Goal: Task Accomplishment & Management: Manage account settings

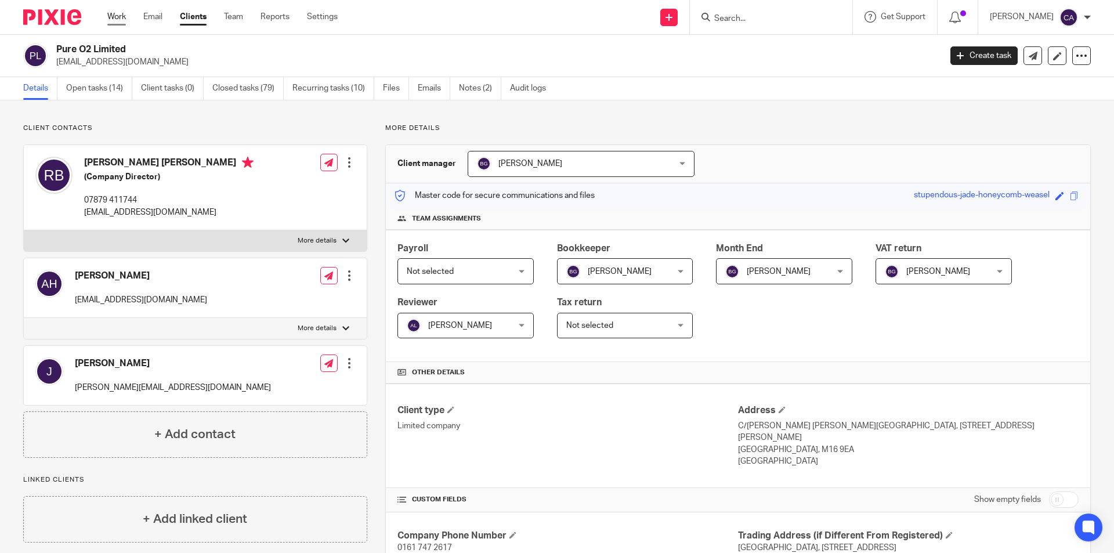
click at [121, 14] on link "Work" at bounding box center [116, 17] width 19 height 12
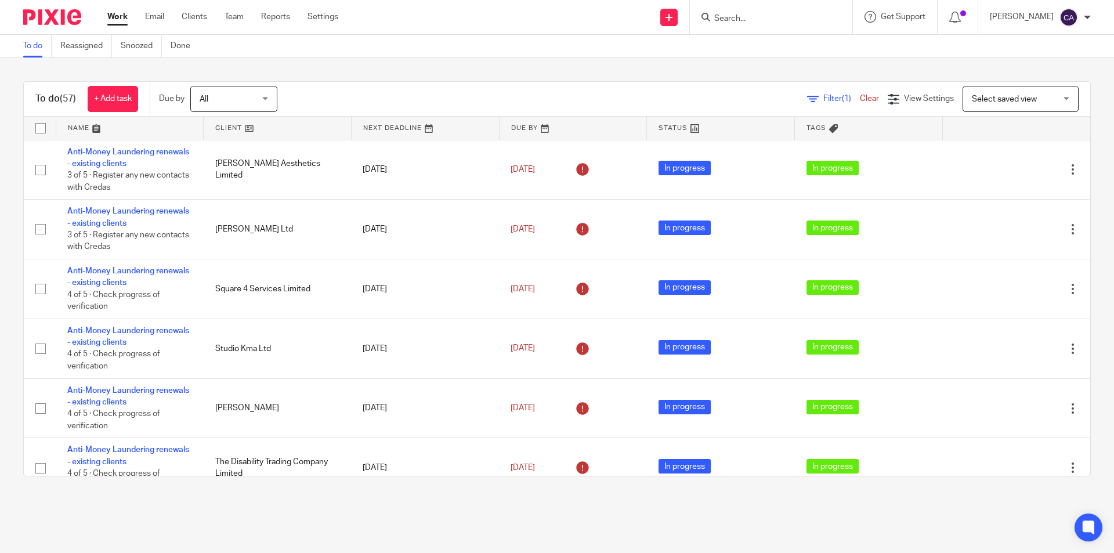
click at [729, 22] on input "Search" at bounding box center [765, 19] width 104 height 10
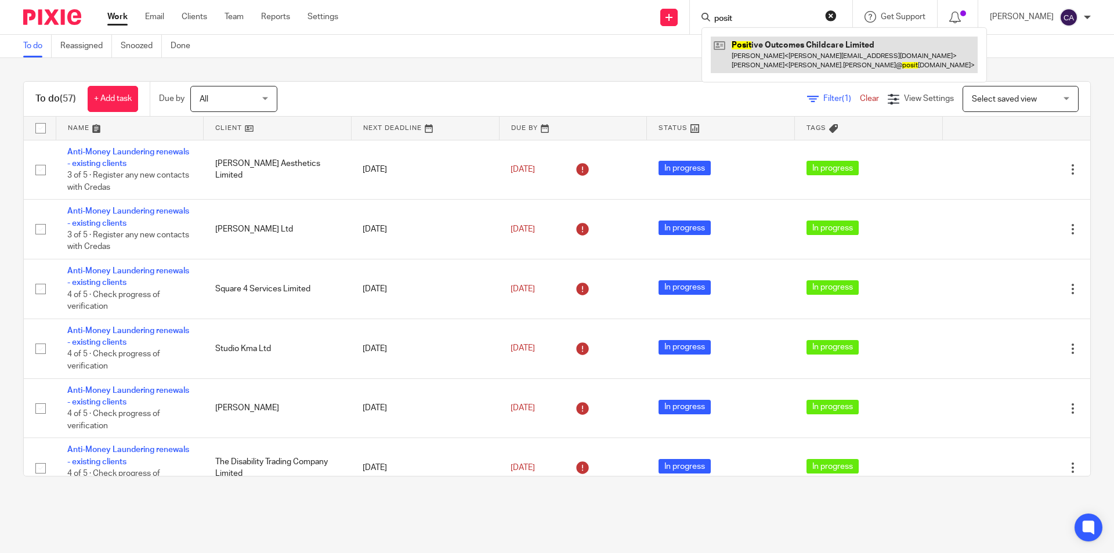
type input "posit"
click at [758, 52] on link at bounding box center [844, 55] width 267 height 36
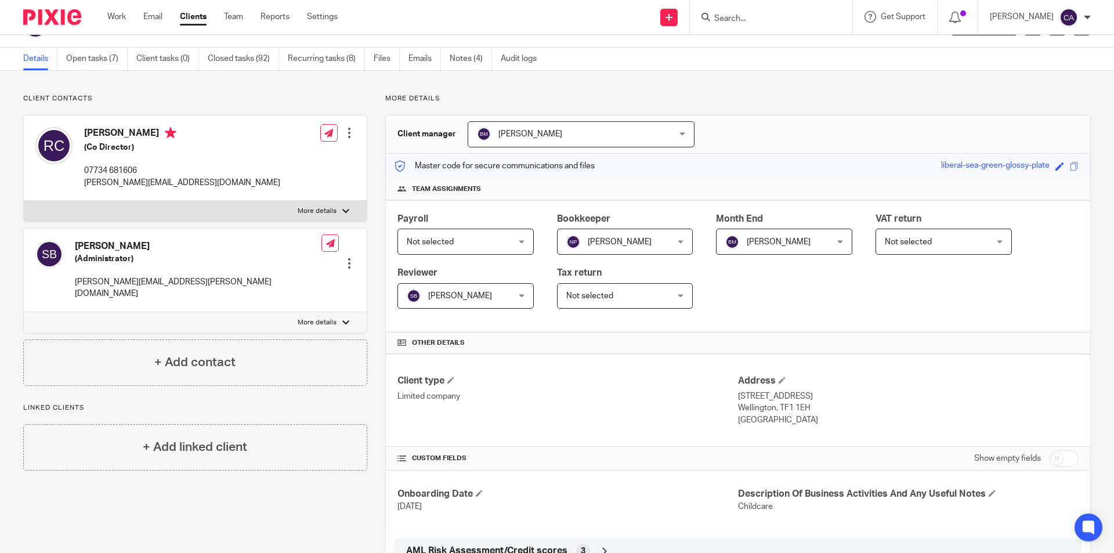
scroll to position [58, 0]
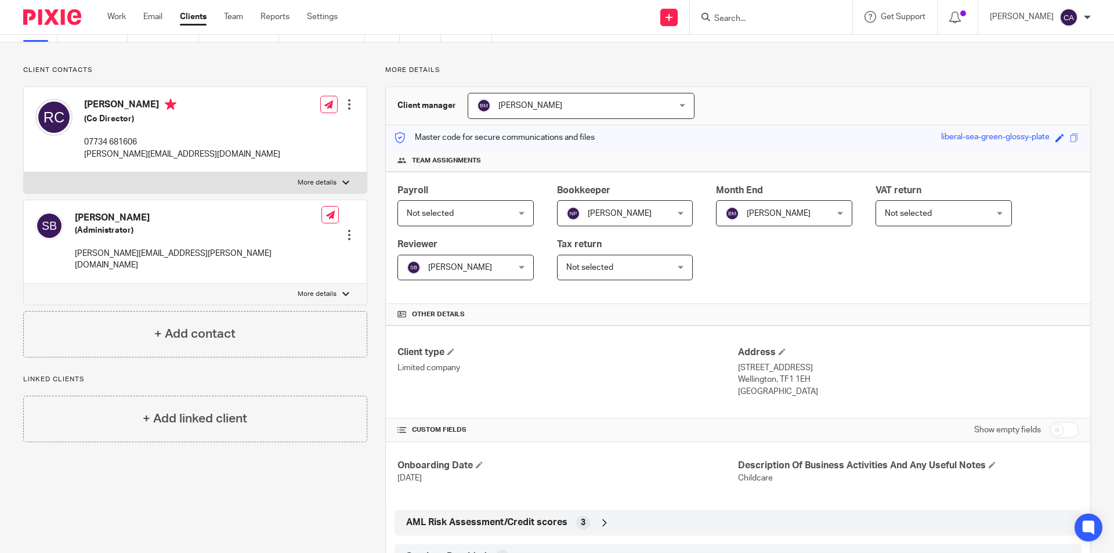
drag, startPoint x: 1010, startPoint y: 411, endPoint x: 1062, endPoint y: 431, distance: 55.5
click at [1062, 431] on input "checkbox" at bounding box center [1064, 430] width 30 height 16
checkbox input "true"
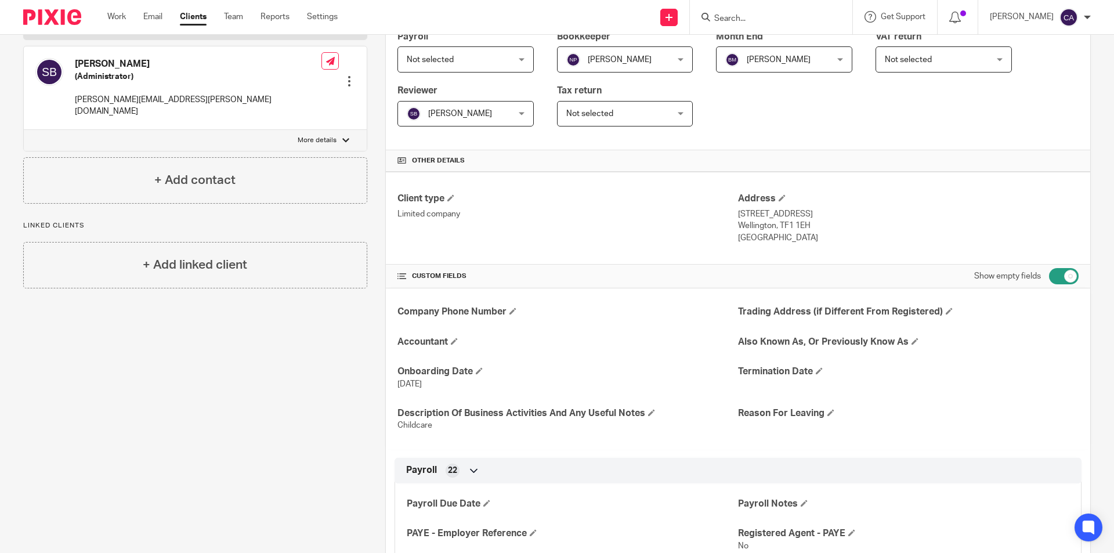
scroll to position [232, 0]
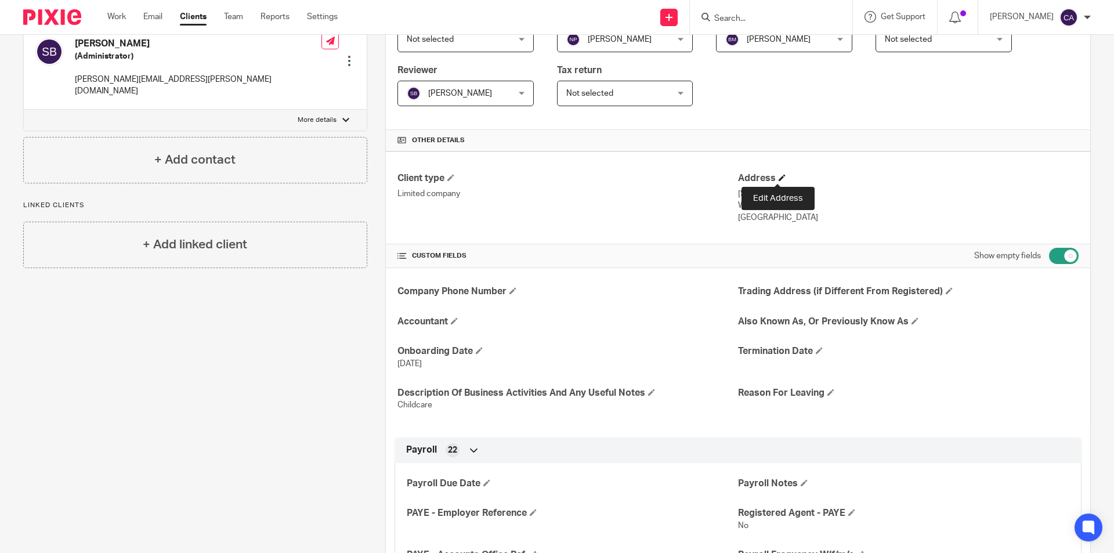
click at [778, 177] on span at bounding box center [781, 177] width 7 height 7
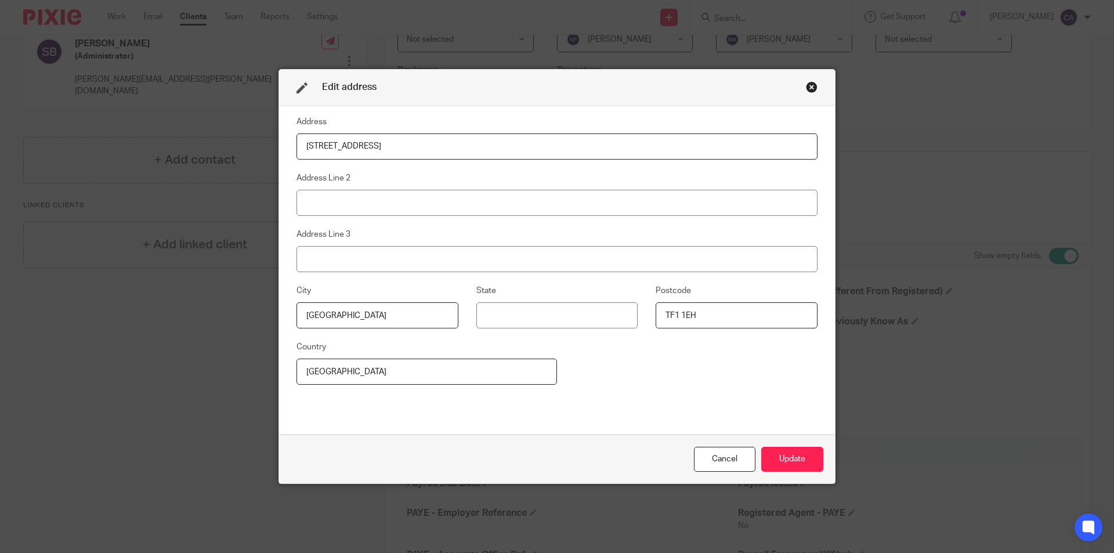
drag, startPoint x: 382, startPoint y: 146, endPoint x: 237, endPoint y: 144, distance: 145.6
click at [237, 144] on div "Edit address Address 16 Queen Street Address Line 2 Address Line 3 City Welling…" at bounding box center [557, 276] width 1114 height 553
drag, startPoint x: 376, startPoint y: 143, endPoint x: 458, endPoint y: 145, distance: 81.8
click at [458, 145] on input "1 Agriculture House Southwater Way" at bounding box center [556, 146] width 521 height 26
type input "1 Agriculture House"
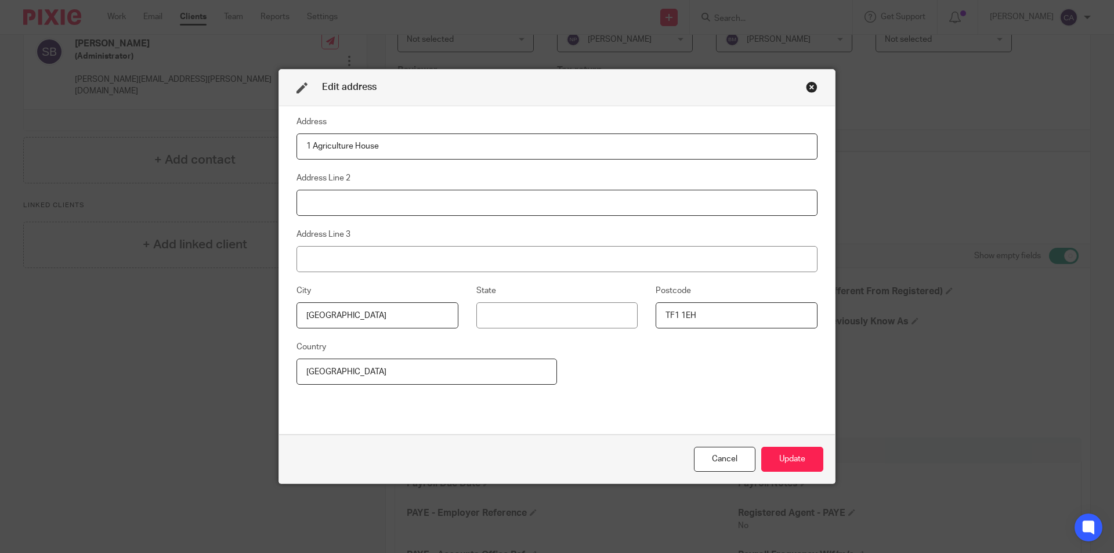
click at [317, 200] on input at bounding box center [556, 203] width 521 height 26
paste input "Southwater Way"
click at [300, 201] on input "Southwater Way" at bounding box center [556, 203] width 521 height 26
type input "Southwater Way"
drag, startPoint x: 365, startPoint y: 318, endPoint x: 278, endPoint y: 314, distance: 87.1
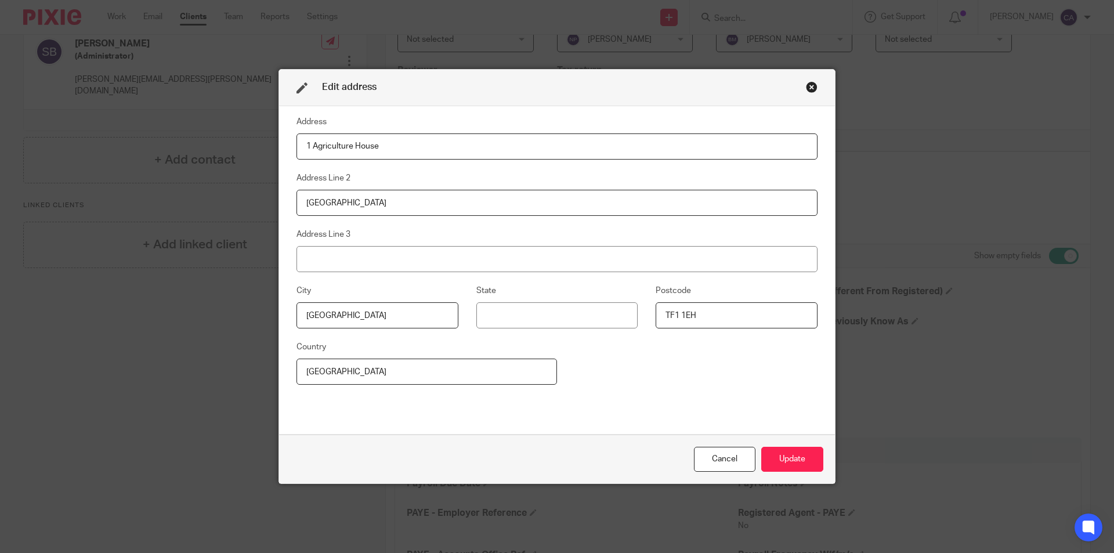
click at [279, 314] on fieldset "City Wellington" at bounding box center [368, 306] width 180 height 45
type input "Telford"
drag, startPoint x: 730, startPoint y: 316, endPoint x: 610, endPoint y: 323, distance: 120.3
click at [610, 323] on div "City Telford State Postcode TF1 1EH" at bounding box center [547, 312] width 539 height 56
paste input "3 4NR"
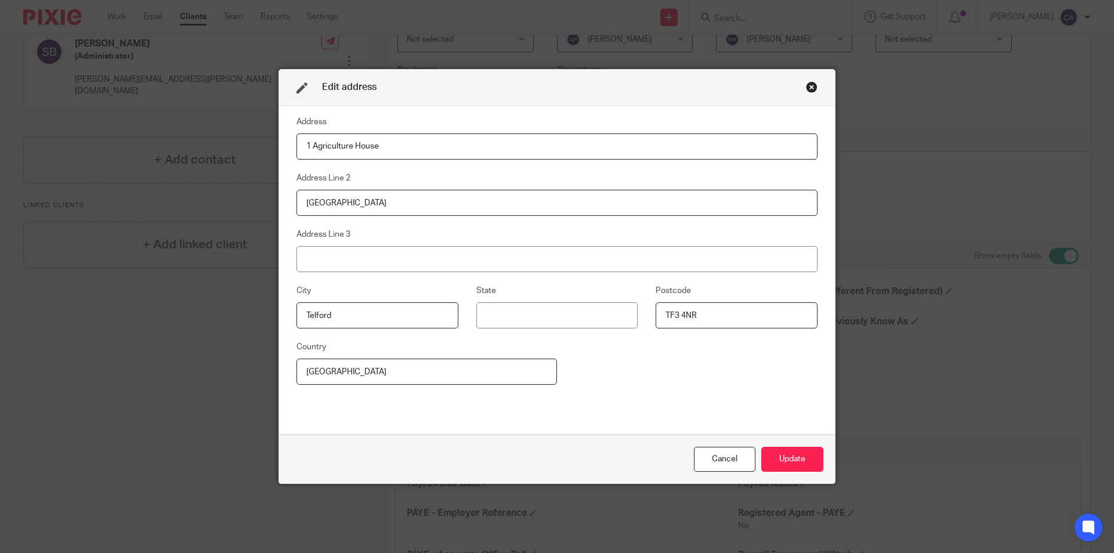
type input "TF3 4NR"
click at [533, 315] on input at bounding box center [557, 315] width 162 height 26
type input "Shropshire"
click at [789, 463] on button "Update" at bounding box center [792, 459] width 62 height 25
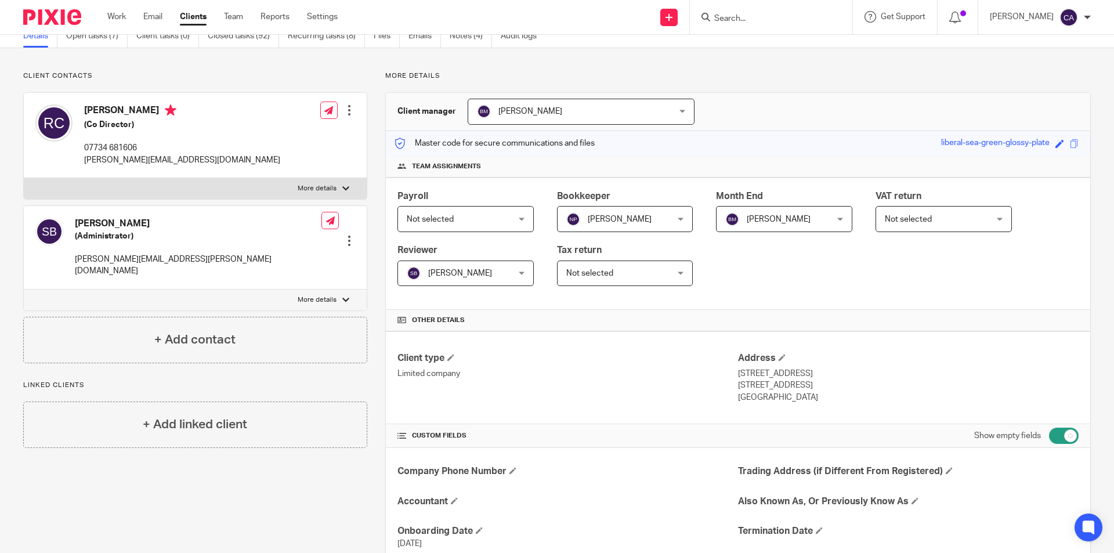
scroll to position [0, 0]
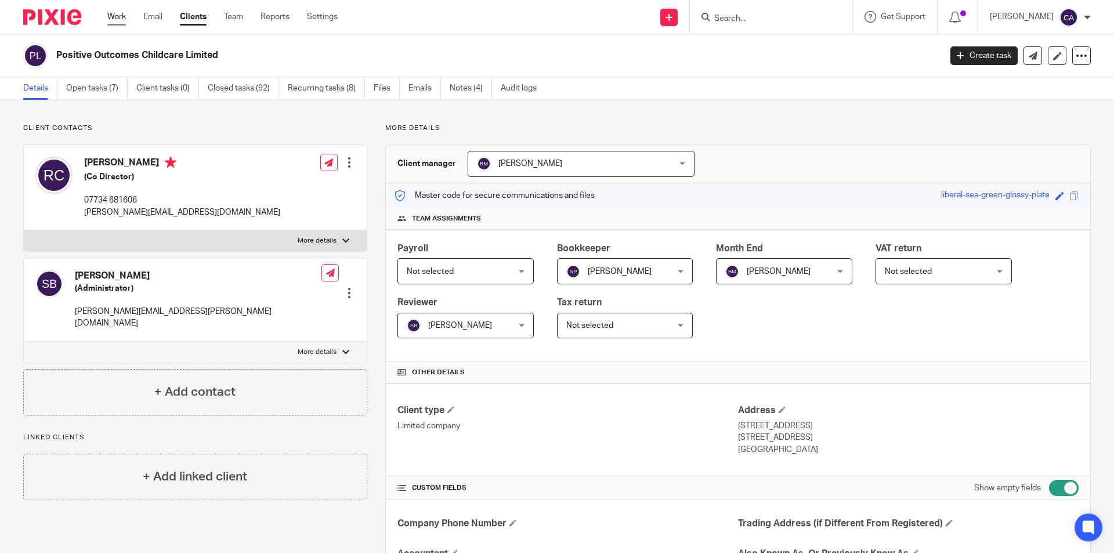
click at [119, 19] on link "Work" at bounding box center [116, 17] width 19 height 12
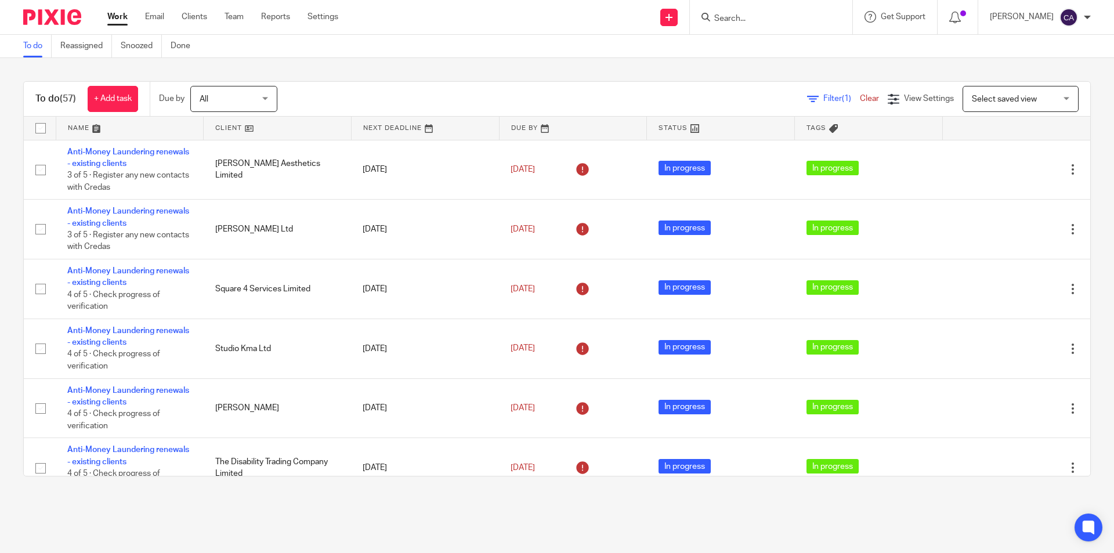
click at [753, 16] on input "Search" at bounding box center [765, 19] width 104 height 10
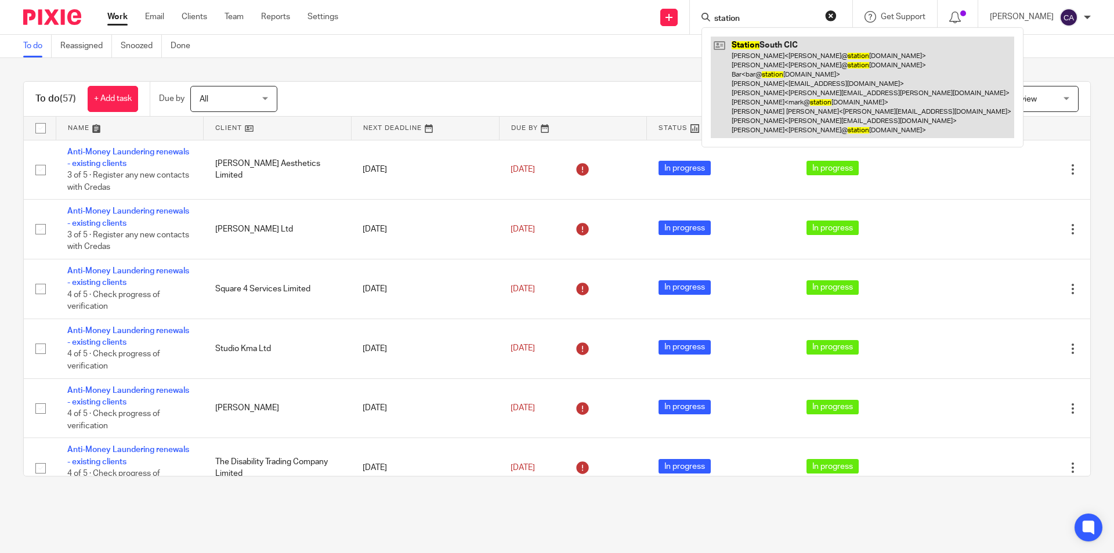
type input "station"
click at [744, 77] on link at bounding box center [862, 88] width 303 height 102
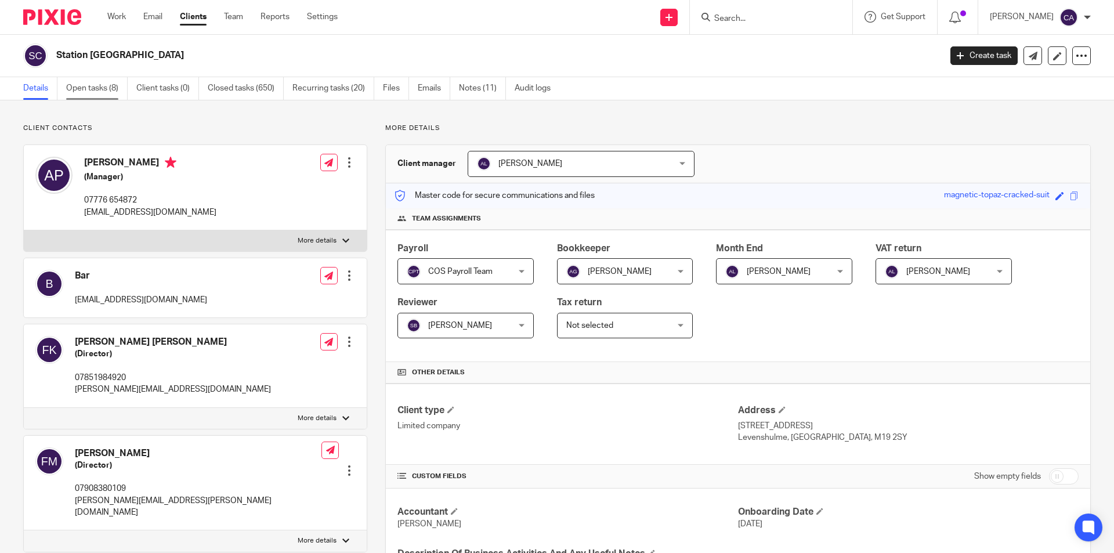
click at [93, 87] on link "Open tasks (8)" at bounding box center [96, 88] width 61 height 23
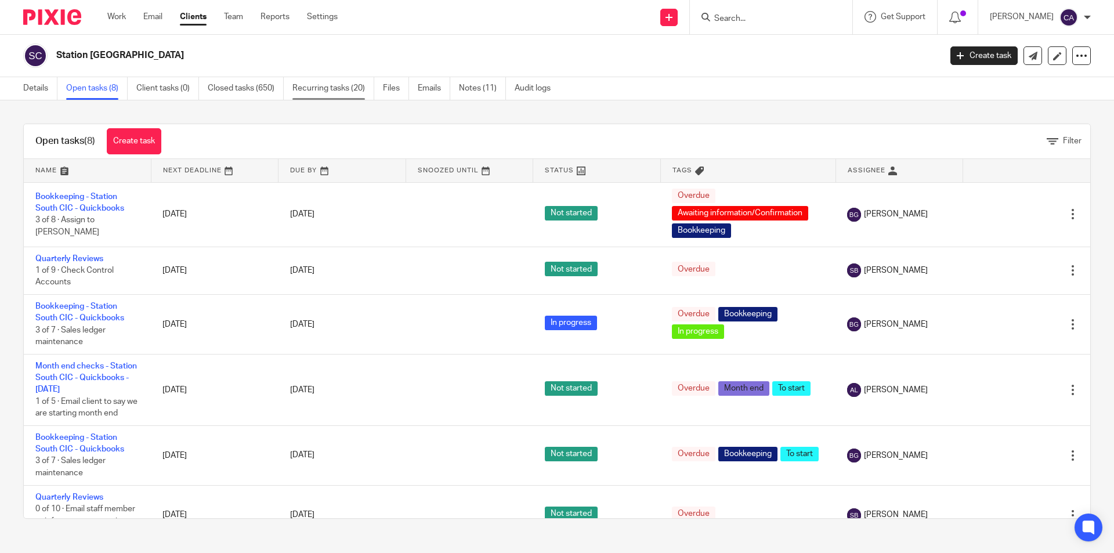
click at [318, 92] on link "Recurring tasks (20)" at bounding box center [333, 88] width 82 height 23
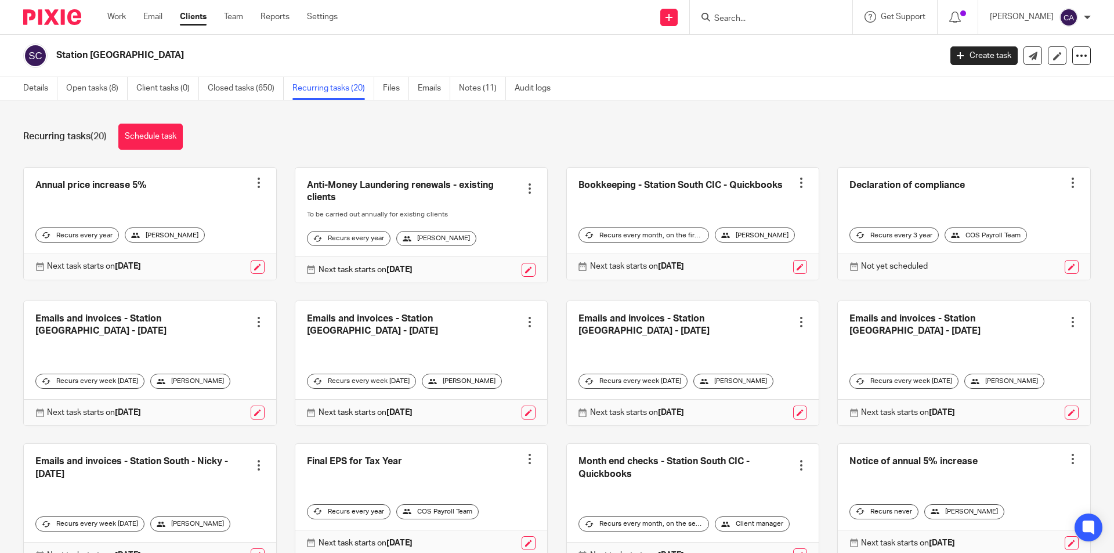
click at [760, 24] on input "Search" at bounding box center [765, 19] width 104 height 10
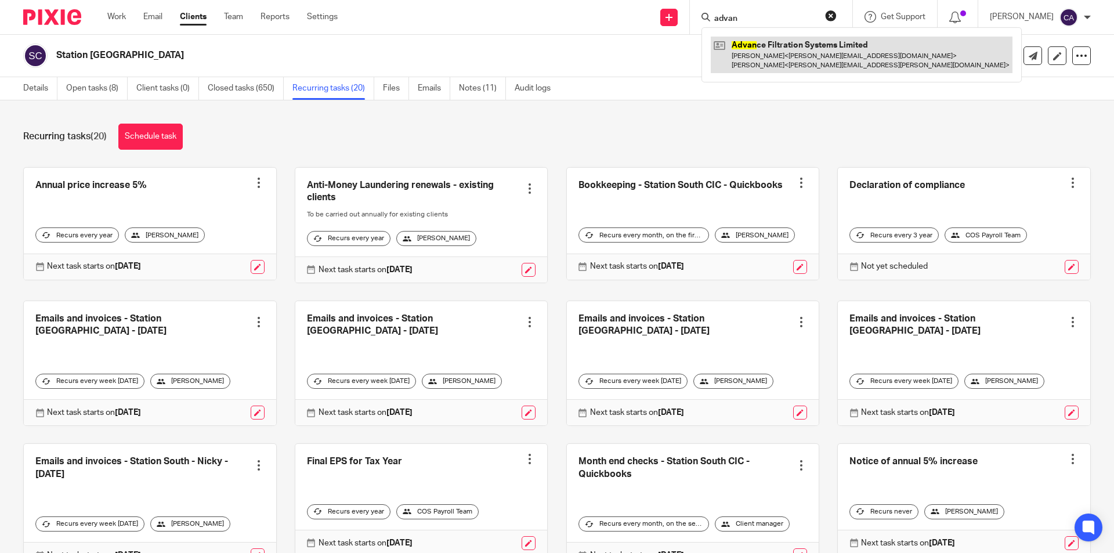
type input "advan"
click at [766, 45] on link at bounding box center [862, 55] width 302 height 36
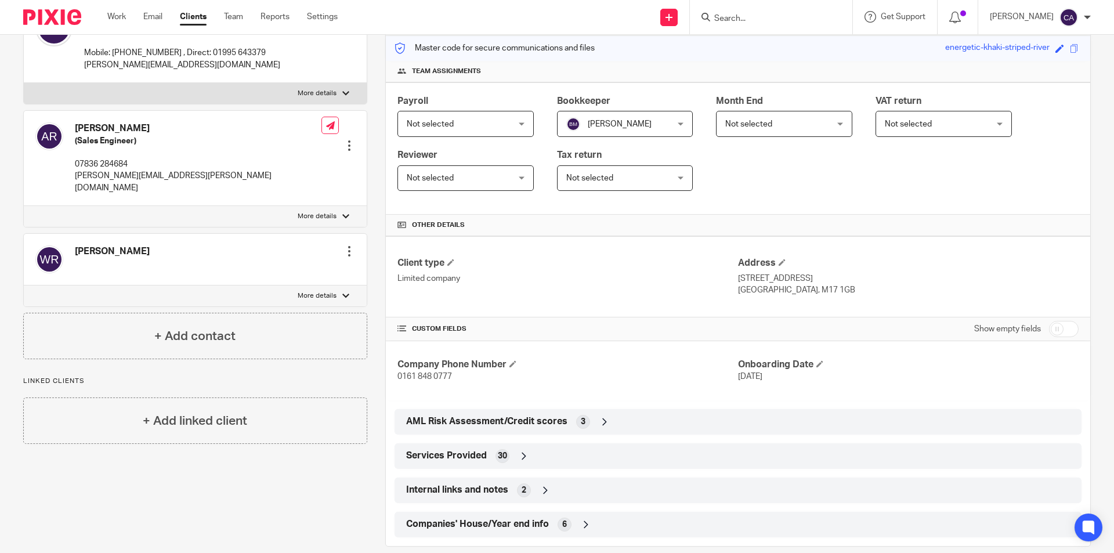
scroll to position [164, 0]
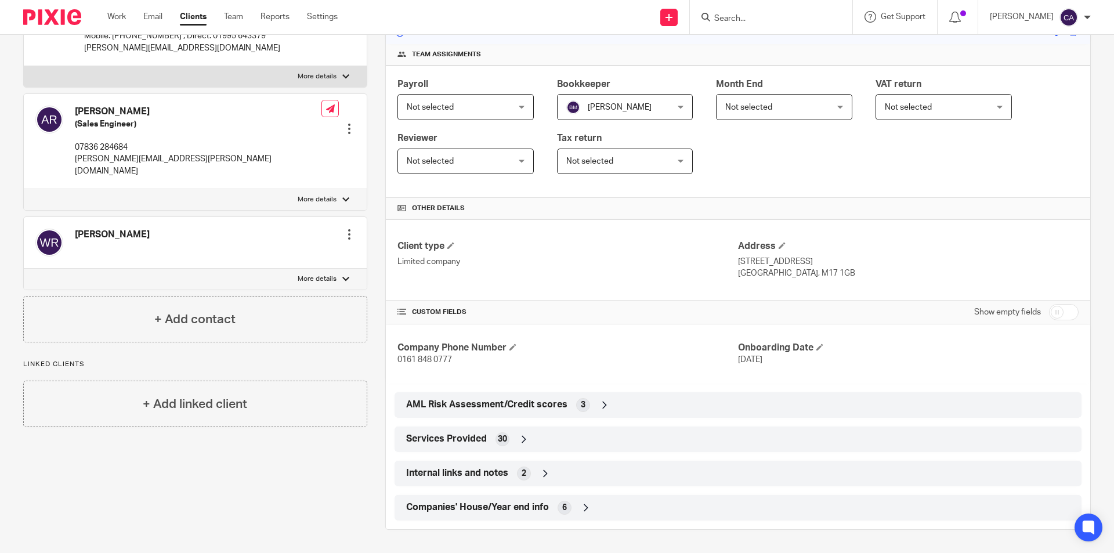
click at [1064, 310] on input "checkbox" at bounding box center [1064, 312] width 30 height 16
checkbox input "true"
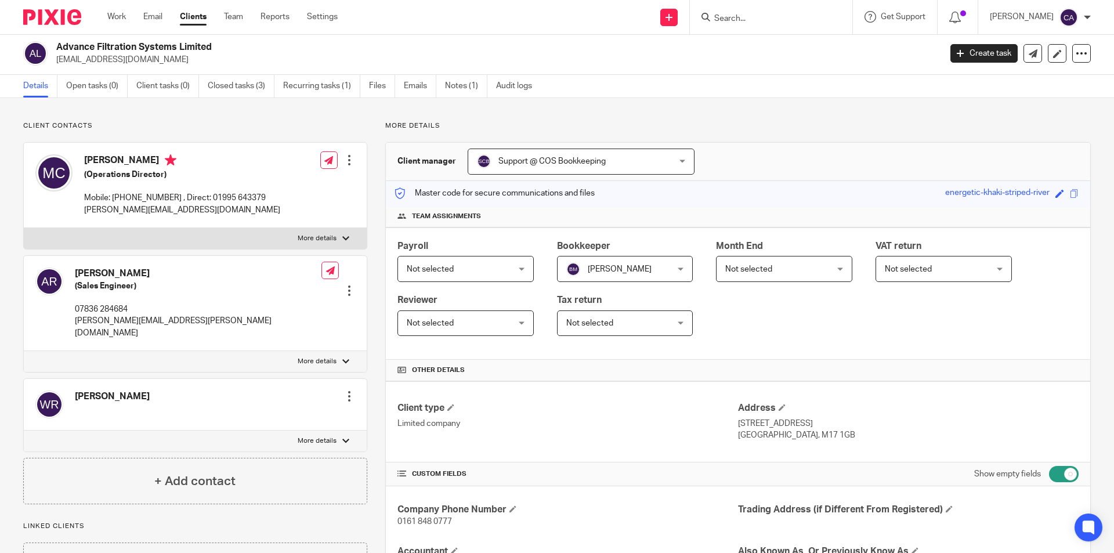
scroll to position [0, 0]
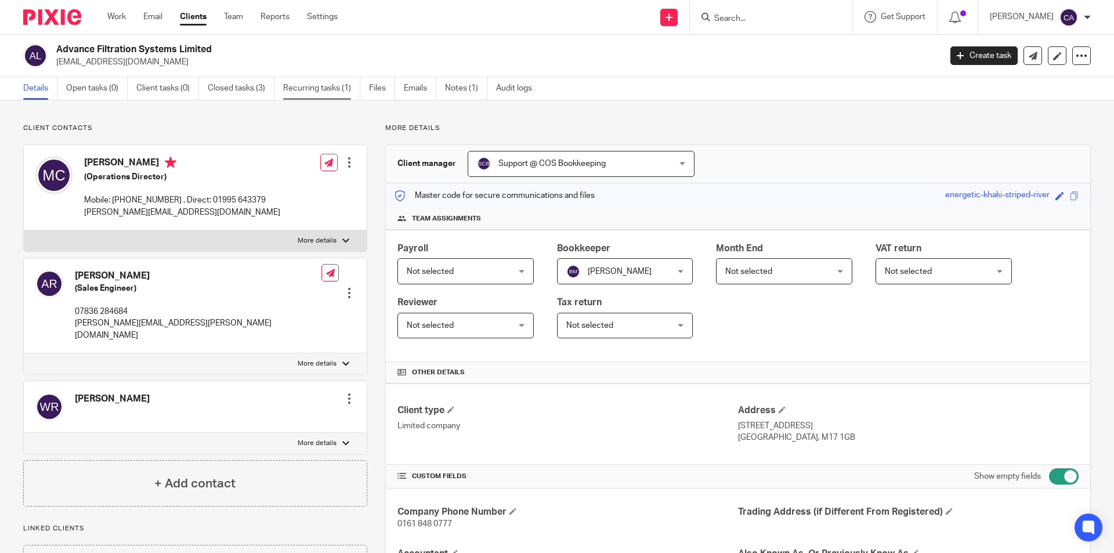
click at [326, 86] on link "Recurring tasks (1)" at bounding box center [321, 88] width 77 height 23
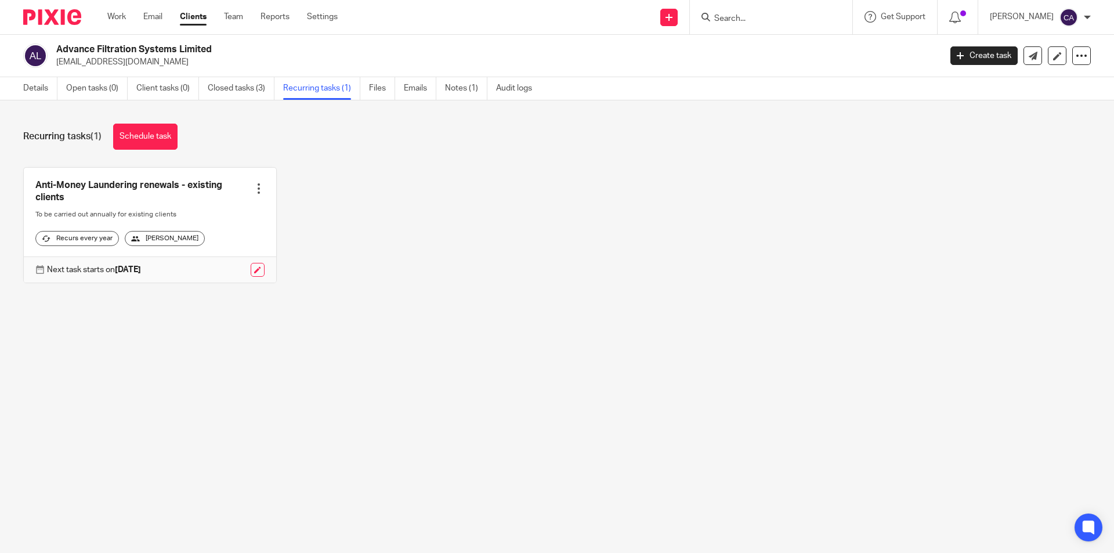
click at [753, 15] on input "Search" at bounding box center [765, 19] width 104 height 10
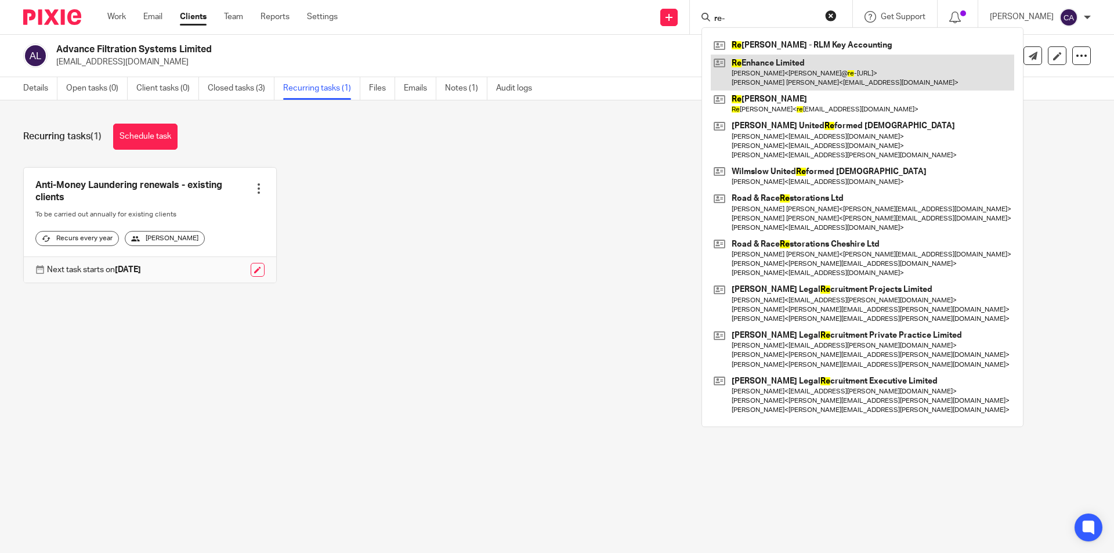
type input "re-"
click at [747, 76] on link at bounding box center [862, 73] width 303 height 36
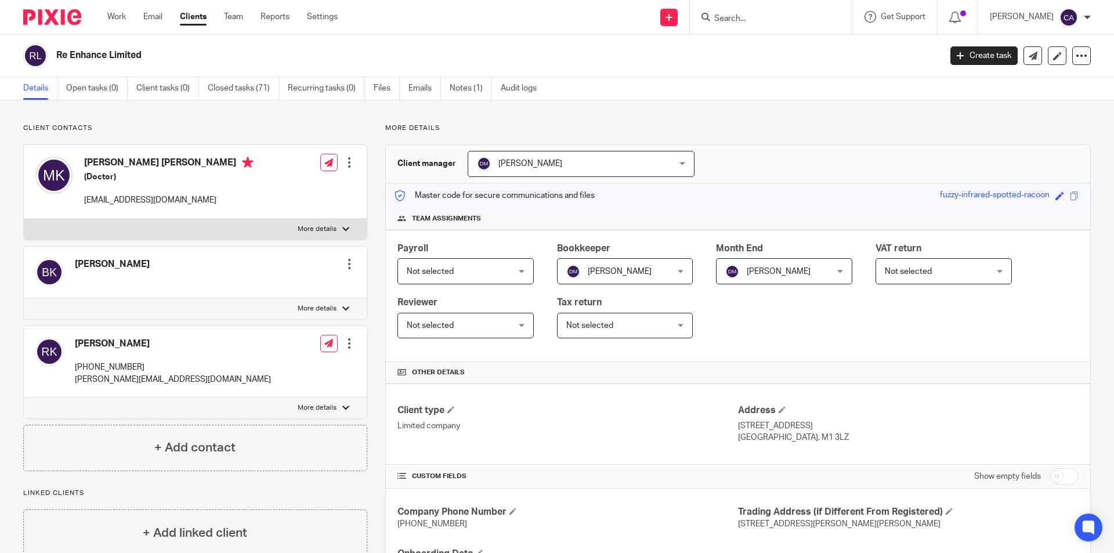
click at [767, 16] on input "Search" at bounding box center [765, 19] width 104 height 10
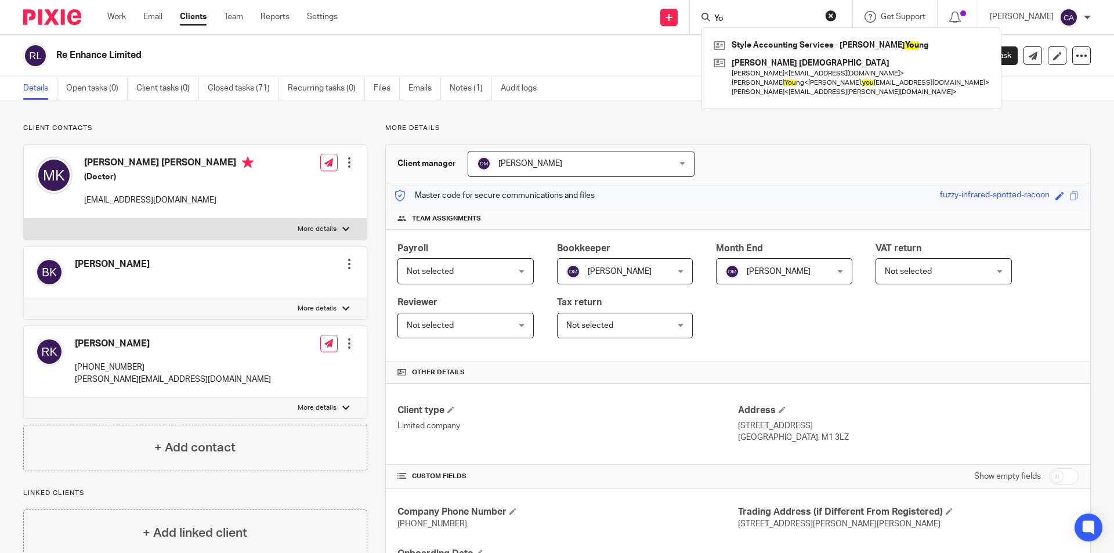
type input "Y"
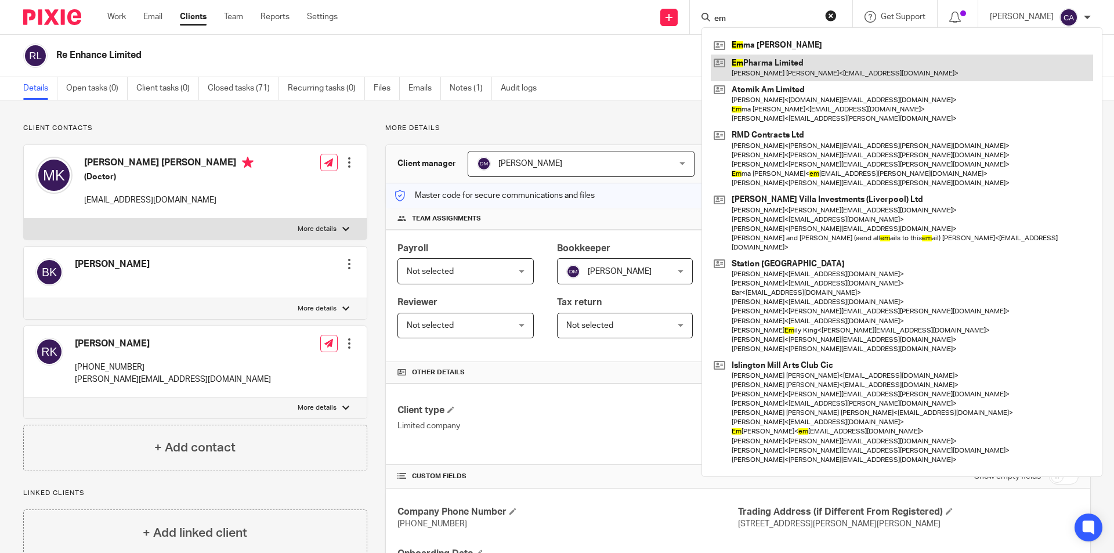
type input "em"
click at [791, 64] on link at bounding box center [902, 68] width 382 height 27
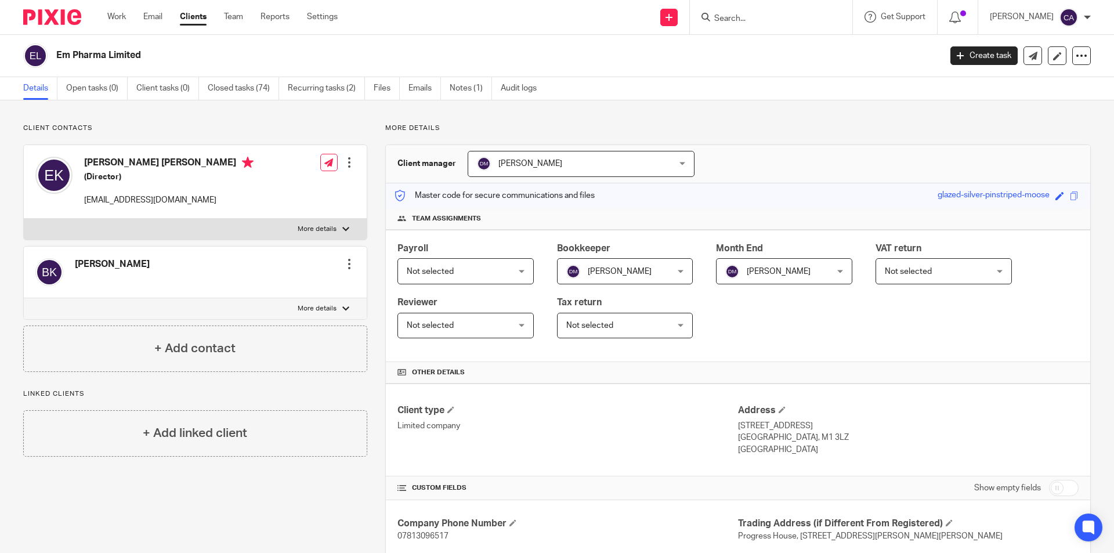
click at [769, 18] on input "Search" at bounding box center [765, 19] width 104 height 10
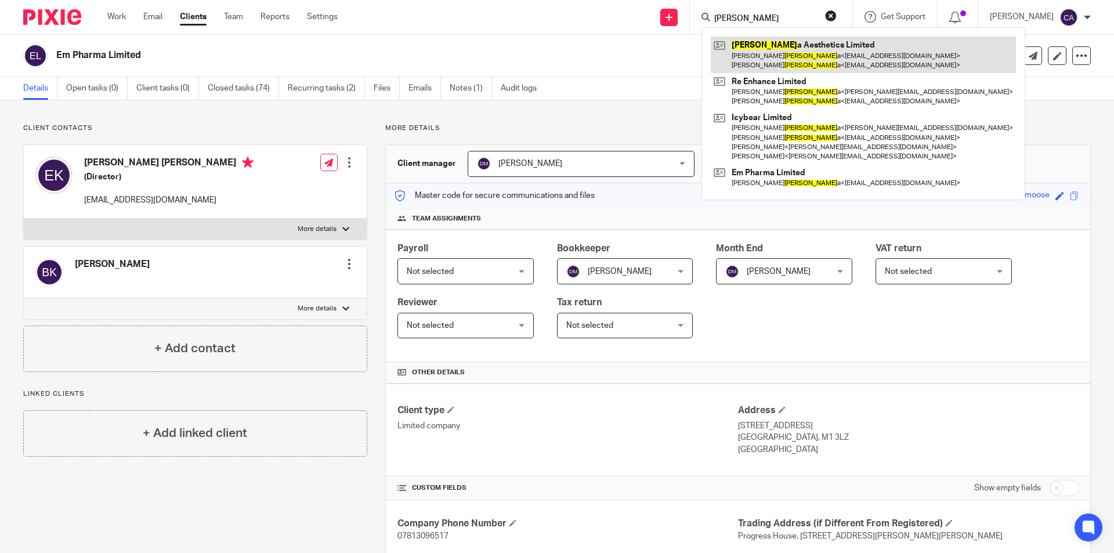
type input "kinsell"
click at [773, 53] on link at bounding box center [863, 55] width 305 height 36
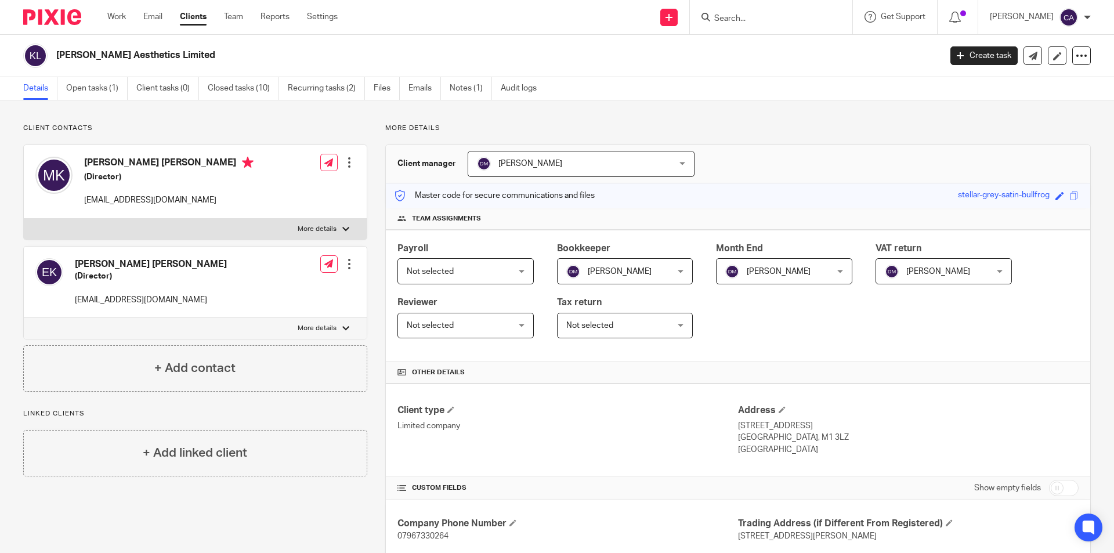
click at [744, 16] on input "Search" at bounding box center [765, 19] width 104 height 10
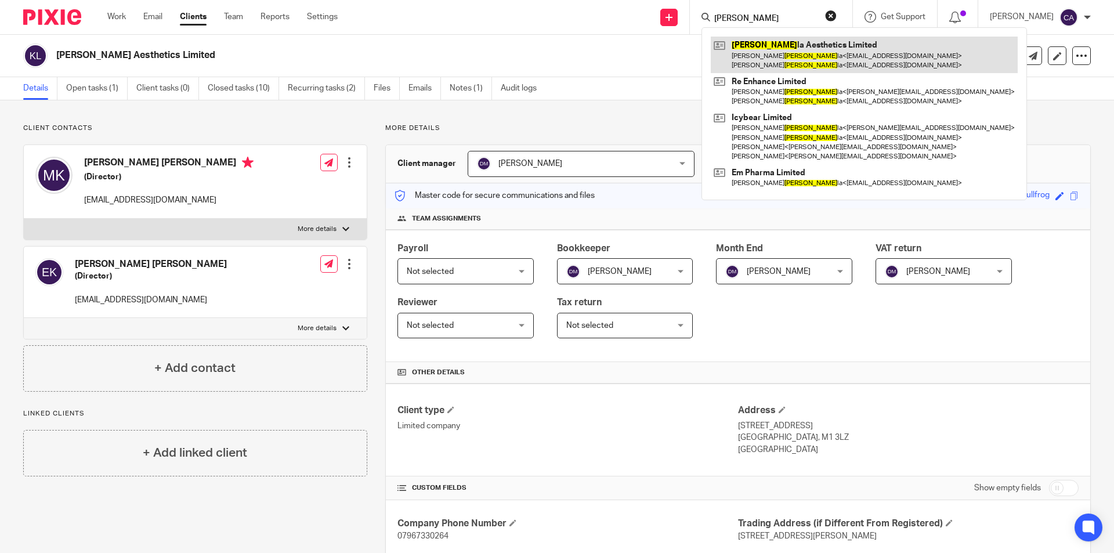
type input "[PERSON_NAME]"
click at [799, 53] on link at bounding box center [864, 55] width 307 height 36
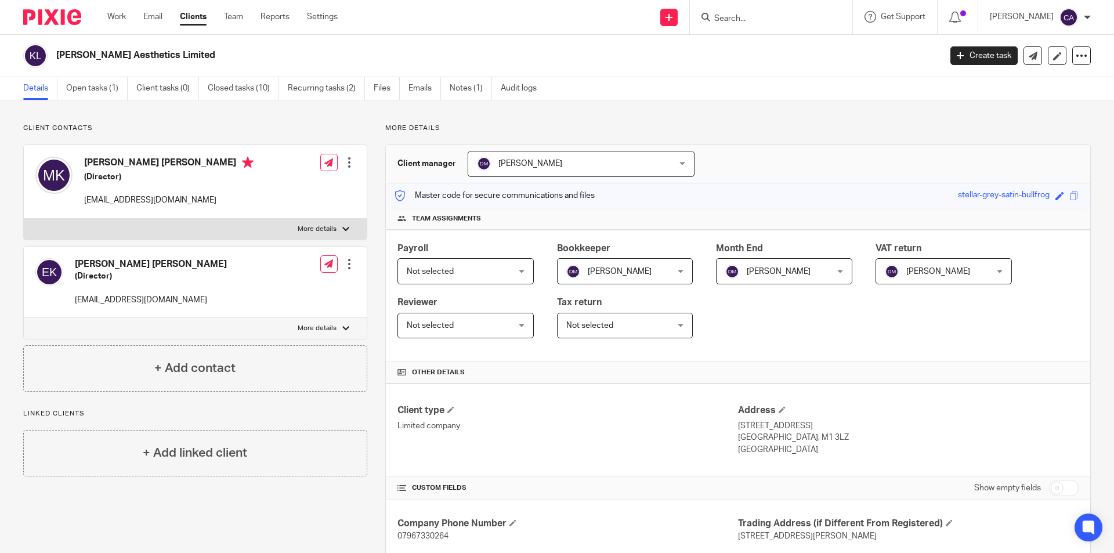
click at [751, 14] on input "Search" at bounding box center [765, 19] width 104 height 10
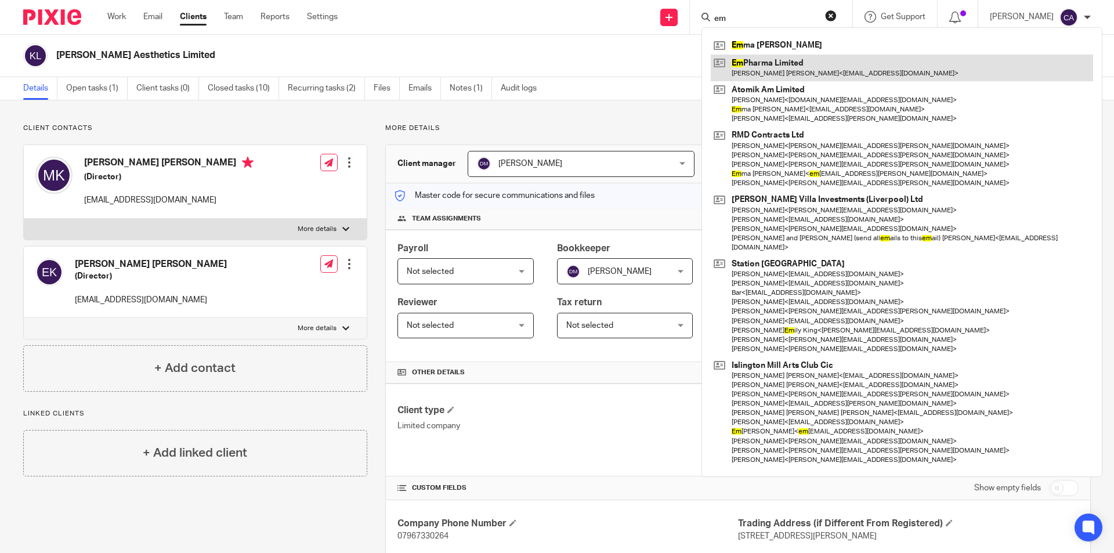
type input "em"
click at [770, 68] on link at bounding box center [902, 68] width 382 height 27
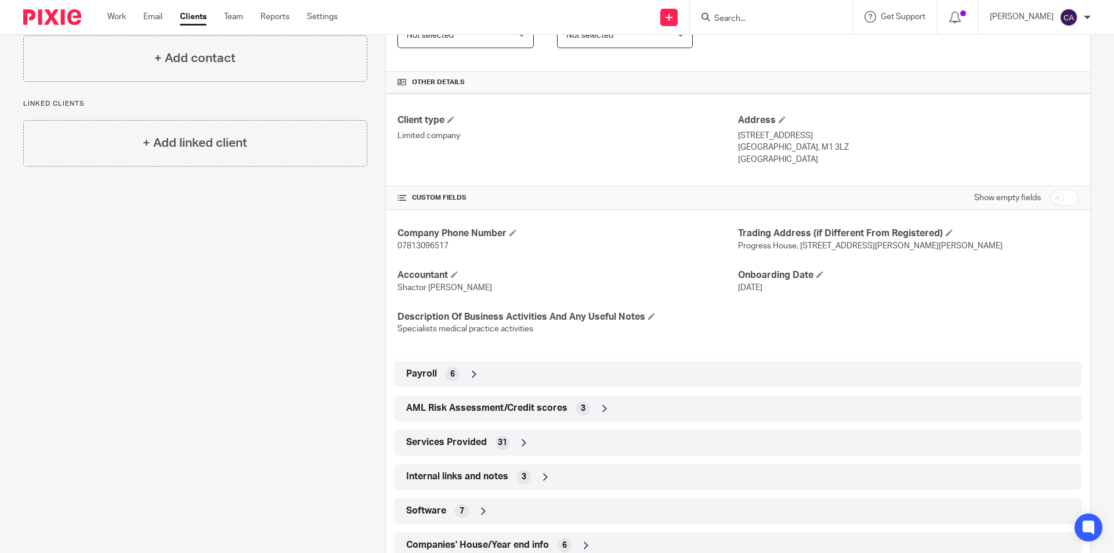
scroll to position [328, 0]
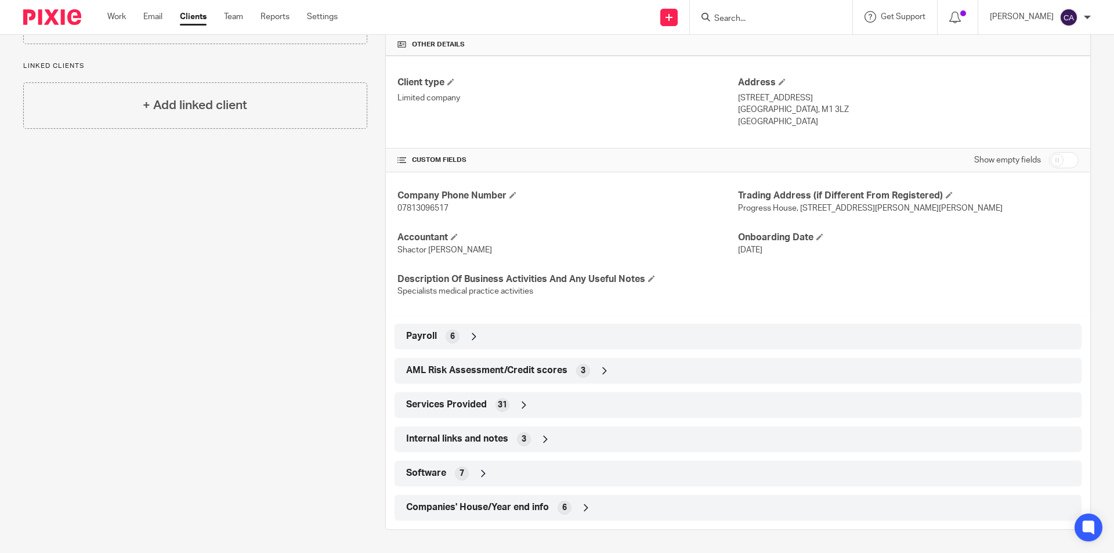
click at [585, 505] on icon at bounding box center [586, 508] width 12 height 12
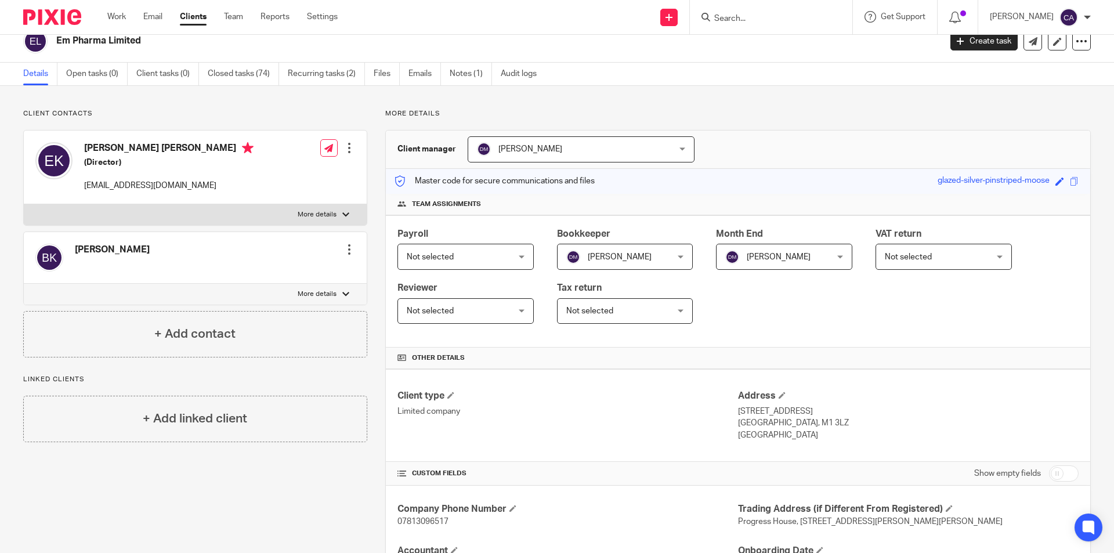
scroll to position [0, 0]
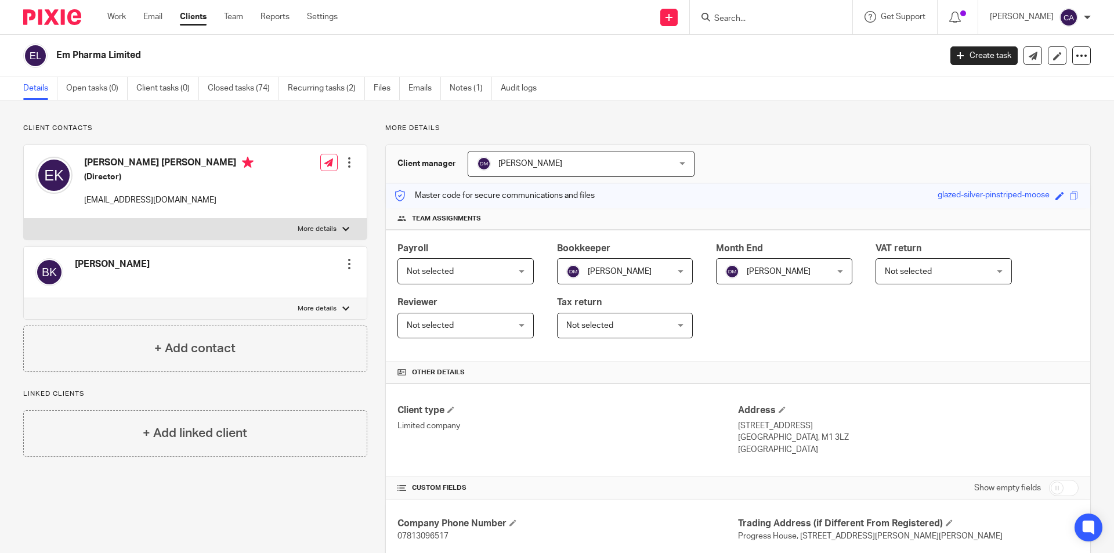
click at [744, 17] on input "Search" at bounding box center [765, 19] width 104 height 10
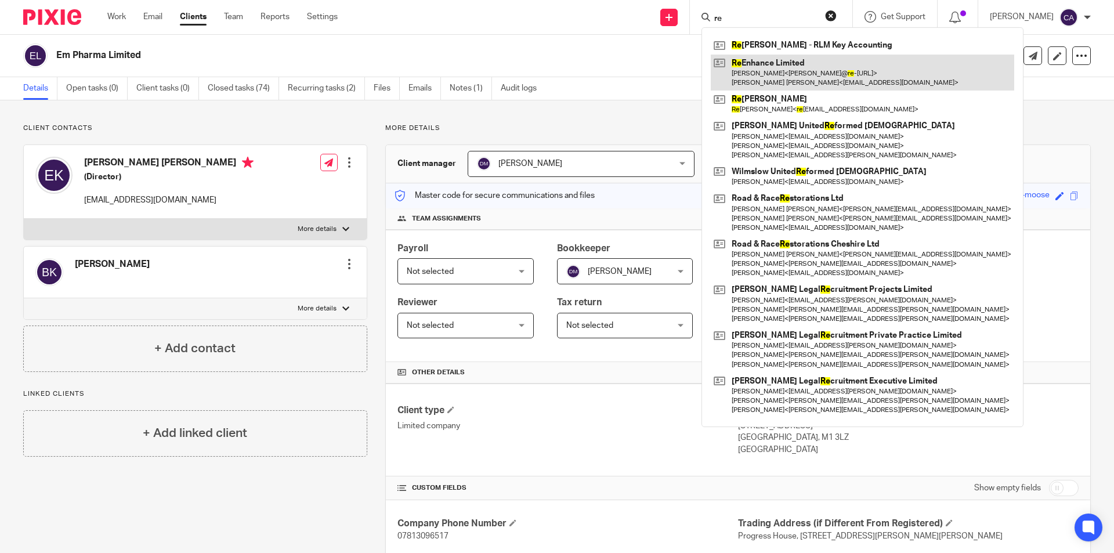
type input "re"
click at [782, 66] on link at bounding box center [862, 73] width 303 height 36
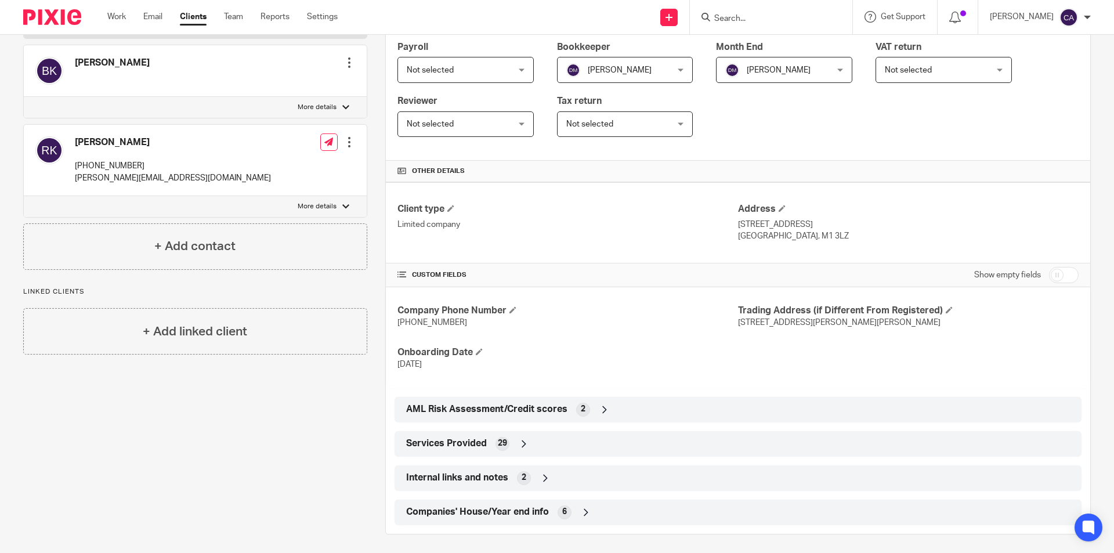
scroll to position [206, 0]
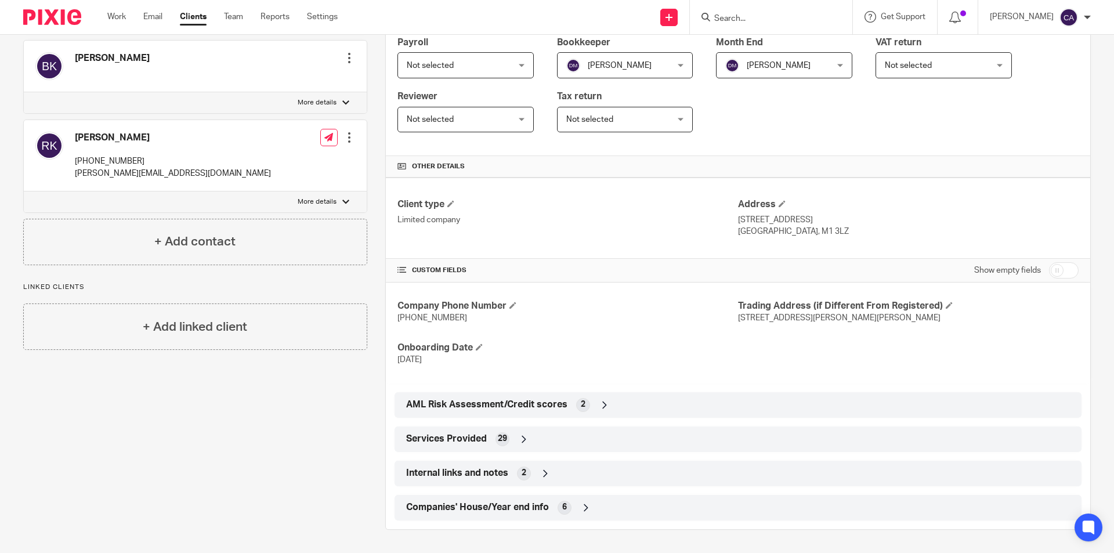
click at [585, 509] on icon at bounding box center [586, 508] width 12 height 12
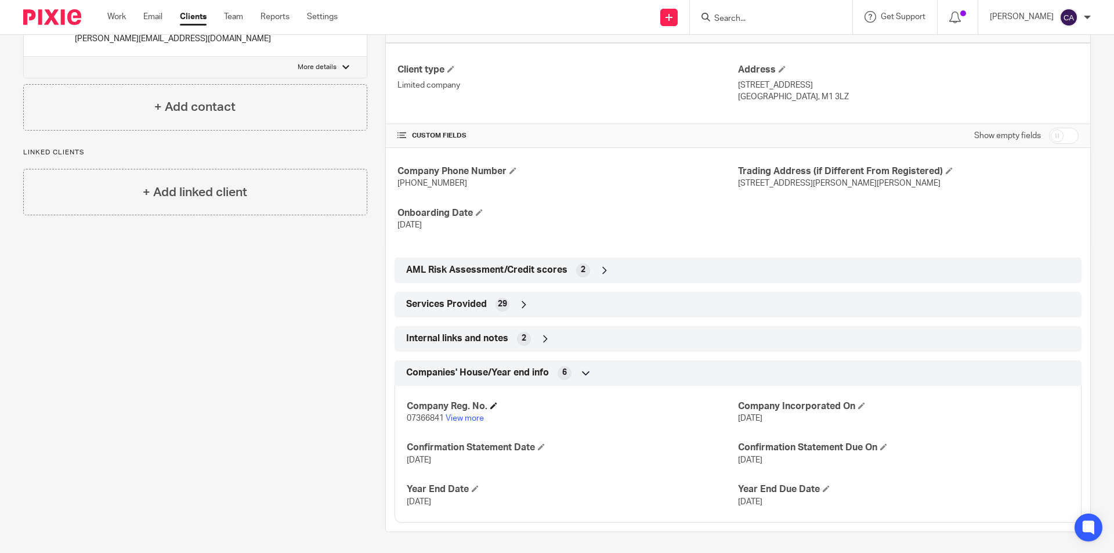
scroll to position [343, 0]
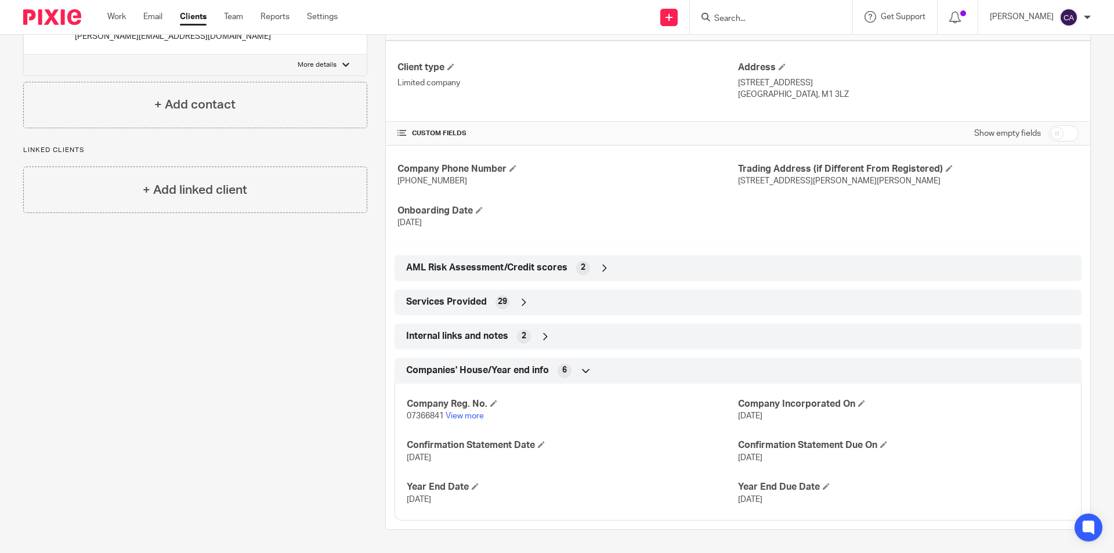
click at [734, 19] on input "Search" at bounding box center [765, 19] width 104 height 10
type input "dbl"
click at [780, 45] on link at bounding box center [788, 50] width 154 height 27
click at [782, 44] on link at bounding box center [788, 50] width 154 height 27
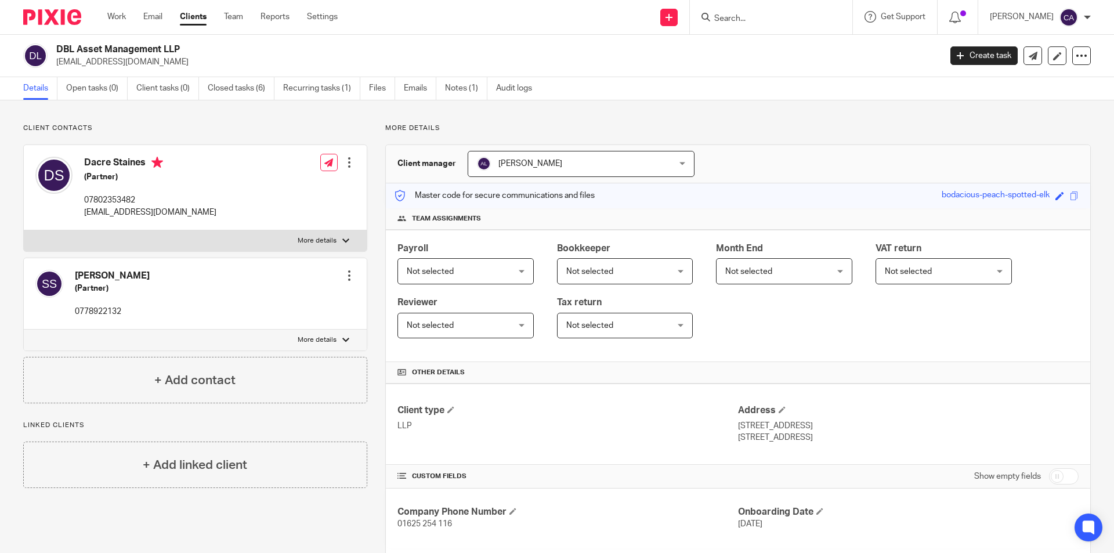
click at [738, 16] on input "Search" at bounding box center [765, 19] width 104 height 10
type input "w"
click at [745, 12] on form at bounding box center [775, 17] width 124 height 15
click at [746, 18] on input "Search" at bounding box center [765, 19] width 104 height 10
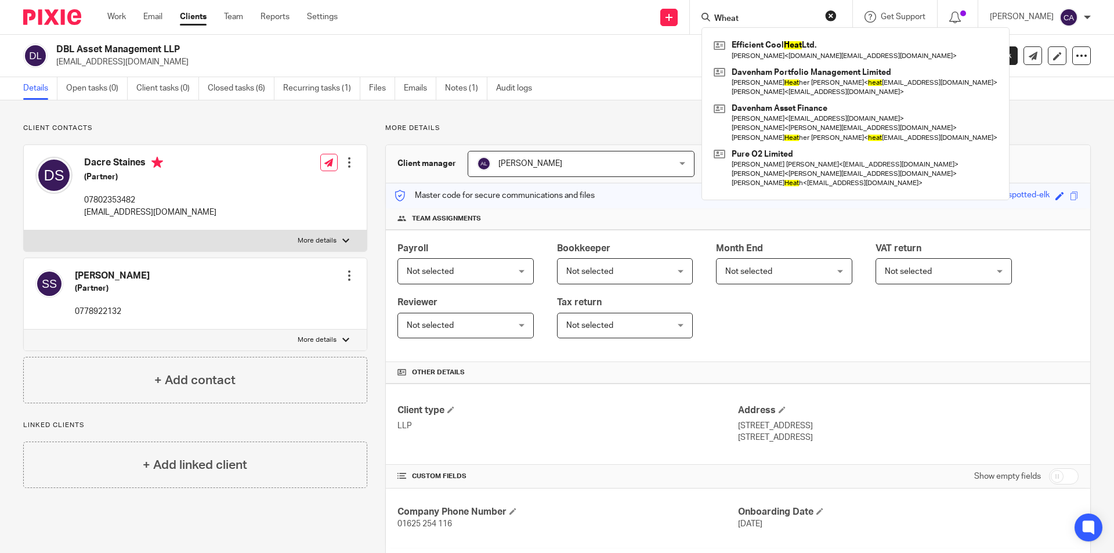
type input "Wheat"
click at [1020, 92] on div "Details Open tasks (0) Client tasks (0) Closed tasks (6) Recurring tasks (1) Fi…" at bounding box center [557, 88] width 1114 height 23
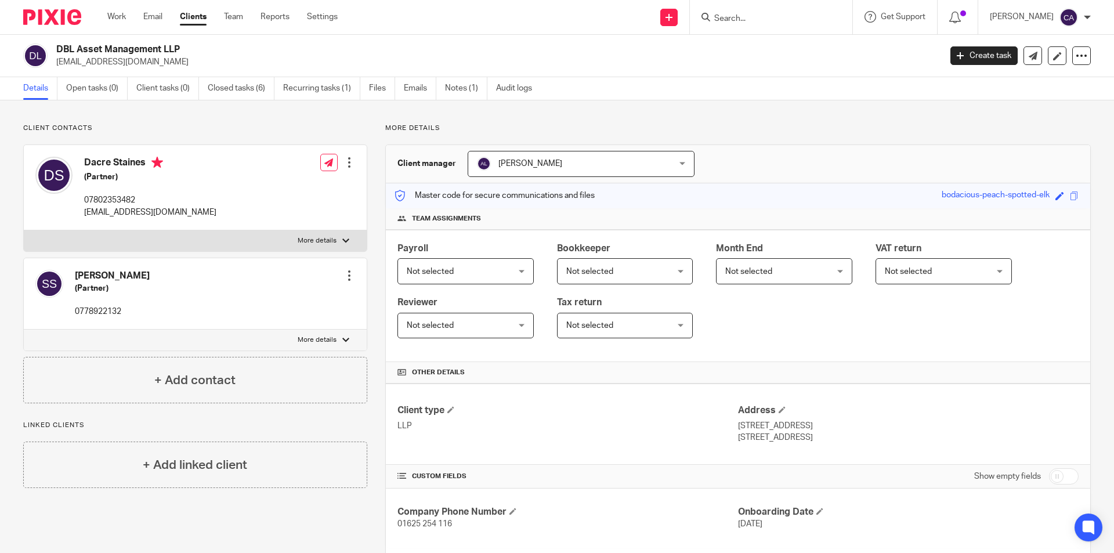
click at [747, 11] on form at bounding box center [775, 17] width 124 height 15
click at [749, 16] on input "Search" at bounding box center [765, 19] width 104 height 10
click at [777, 17] on input "Search" at bounding box center [765, 19] width 104 height 10
click at [736, 17] on input "Search" at bounding box center [765, 19] width 104 height 10
click at [1084, 17] on div at bounding box center [1087, 17] width 7 height 7
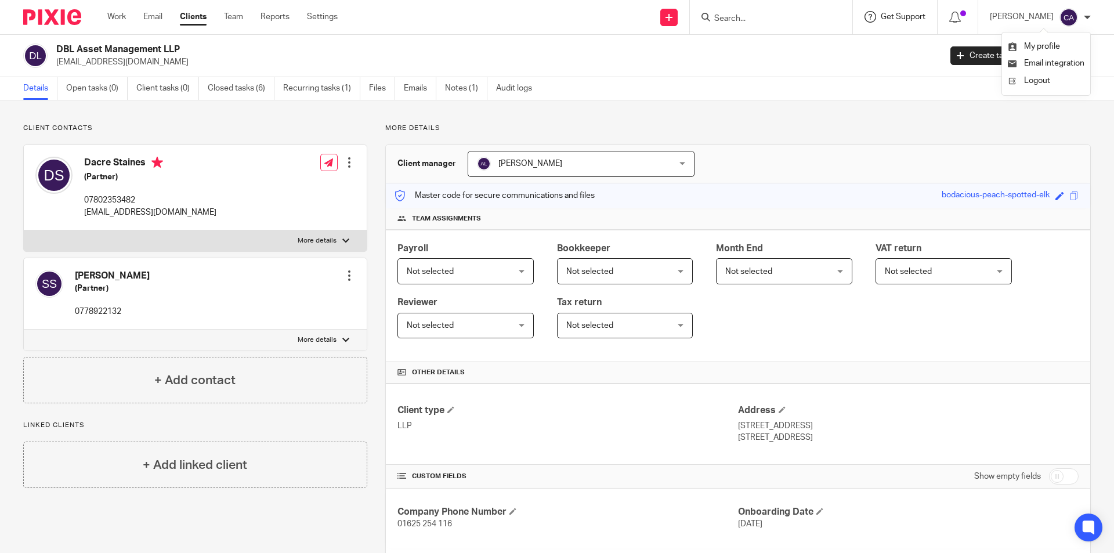
click at [917, 16] on span "Get Support" at bounding box center [903, 17] width 45 height 8
click at [961, 15] on icon at bounding box center [955, 18] width 12 height 12
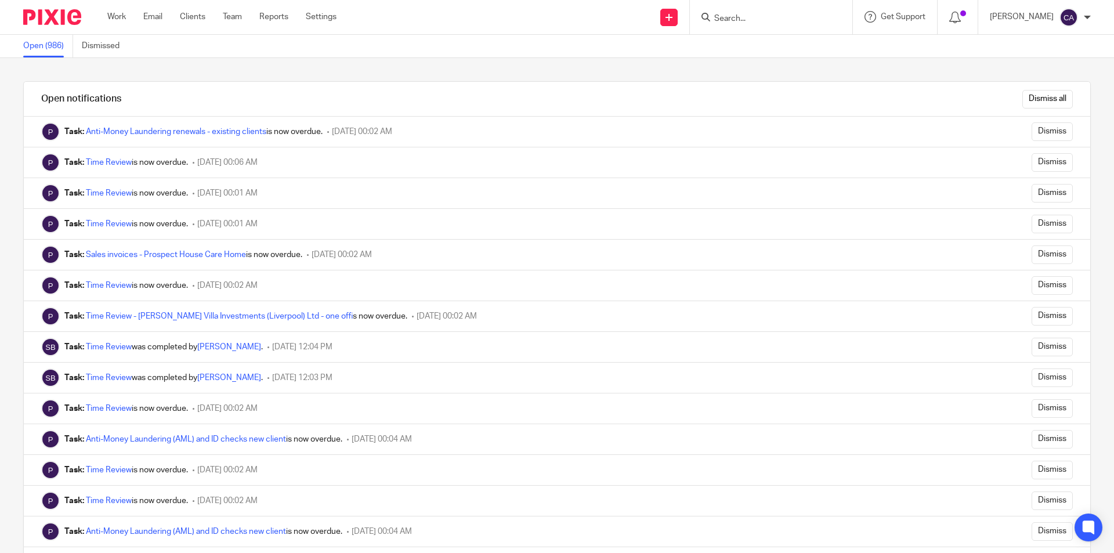
click at [727, 21] on input "Search" at bounding box center [765, 19] width 104 height 10
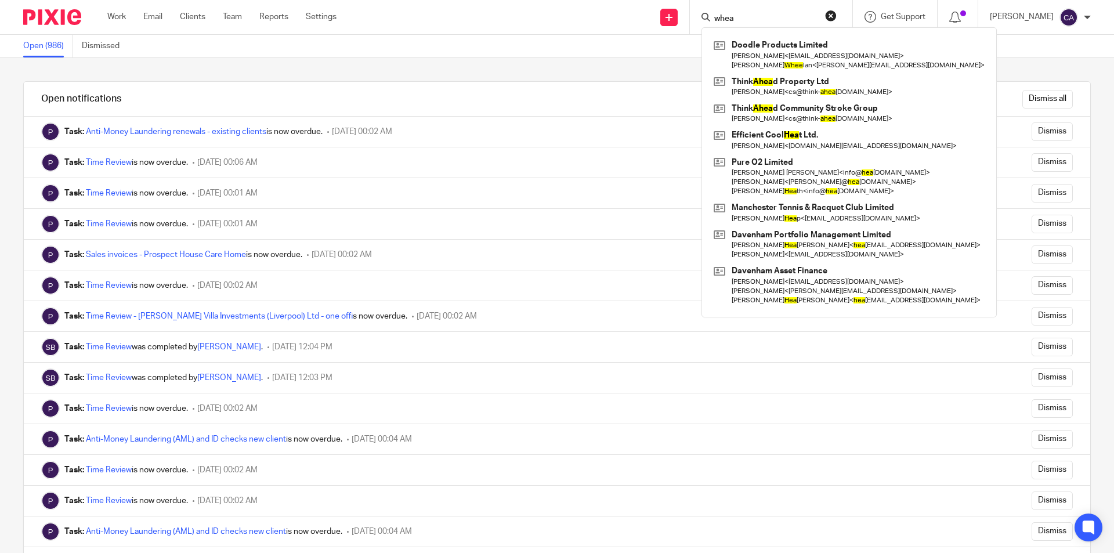
type input "whea"
click at [433, 21] on div "Send new email Create task Add client Request signature whea Doodle Products Li…" at bounding box center [734, 17] width 760 height 34
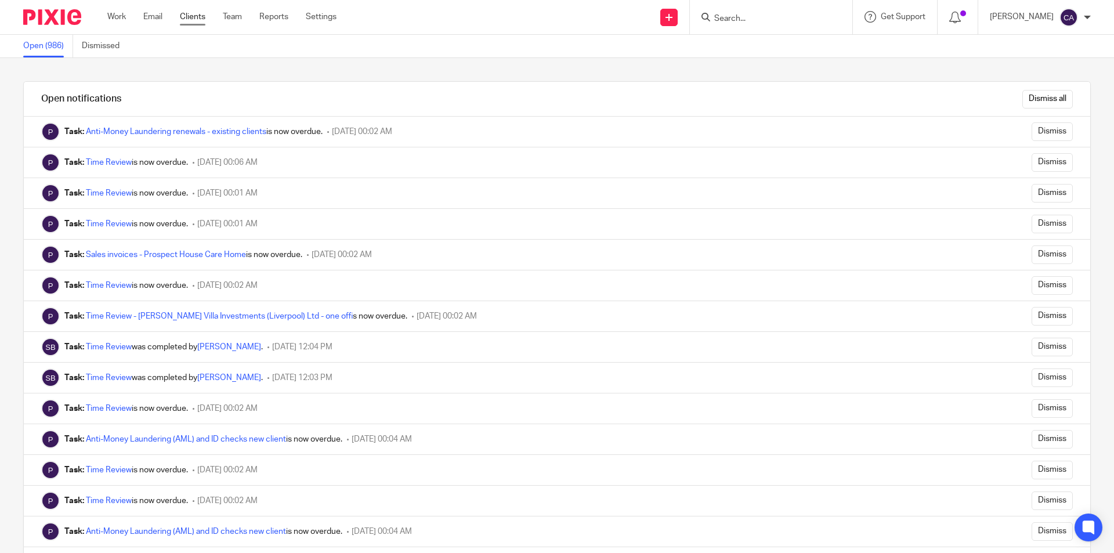
click at [189, 12] on link "Clients" at bounding box center [193, 17] width 26 height 12
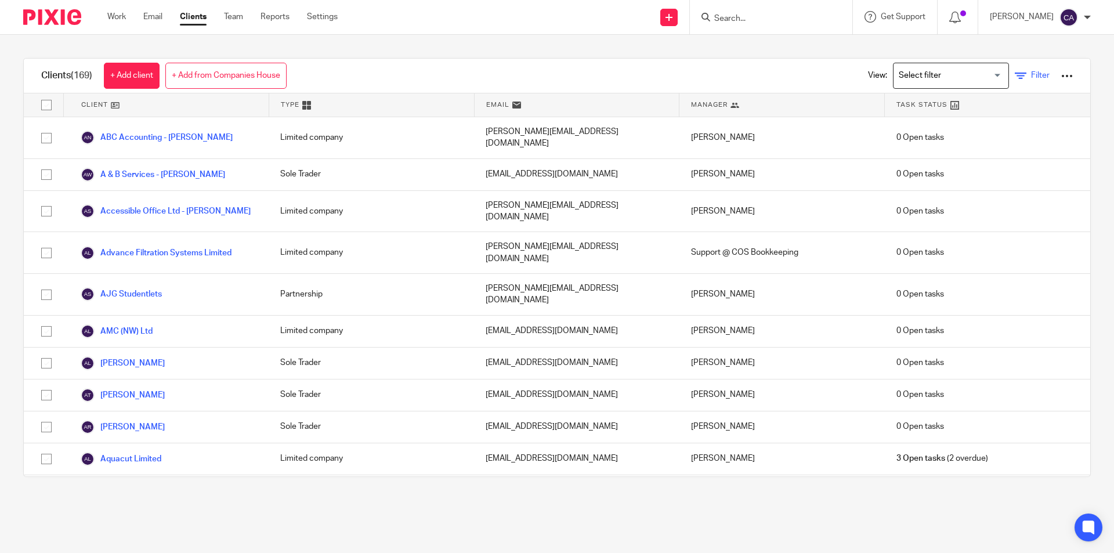
click at [1015, 74] on icon at bounding box center [1021, 76] width 12 height 12
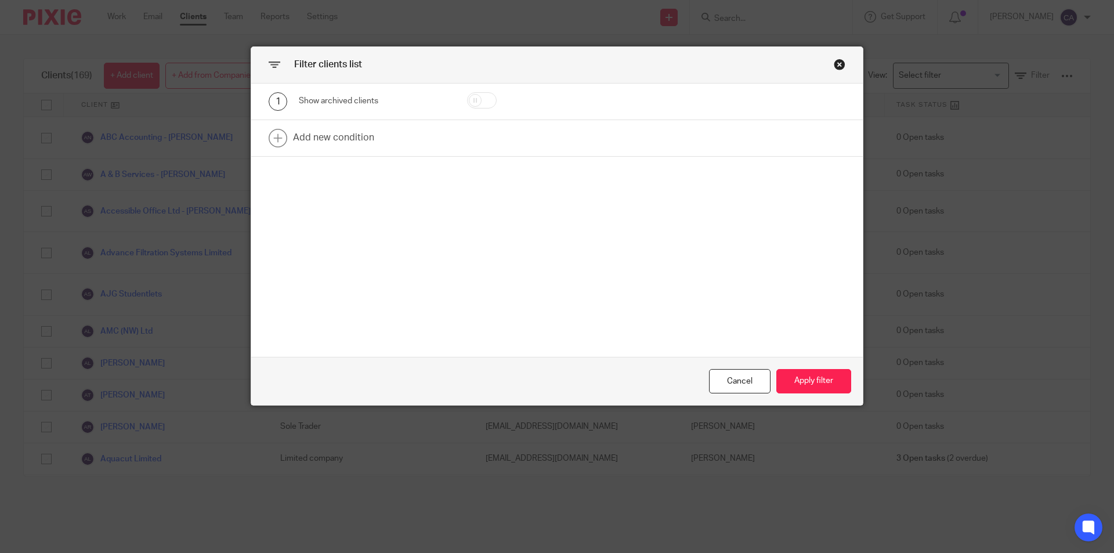
click at [478, 97] on input "checkbox" at bounding box center [482, 100] width 30 height 16
checkbox input "true"
click at [803, 380] on button "Apply filter" at bounding box center [813, 381] width 75 height 25
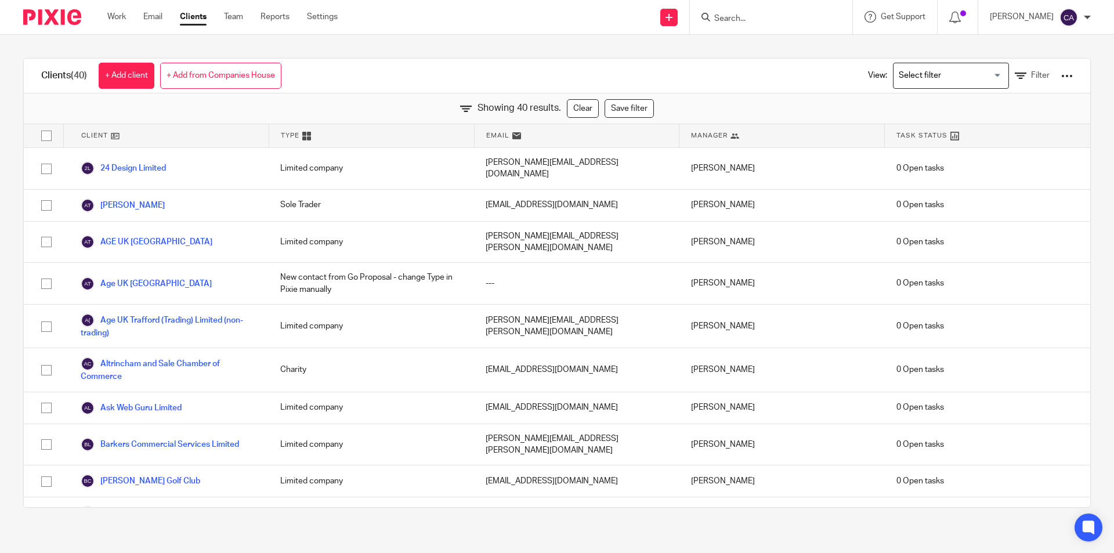
click at [1061, 74] on div at bounding box center [1067, 76] width 12 height 12
click at [1031, 77] on span "Filter" at bounding box center [1040, 75] width 19 height 8
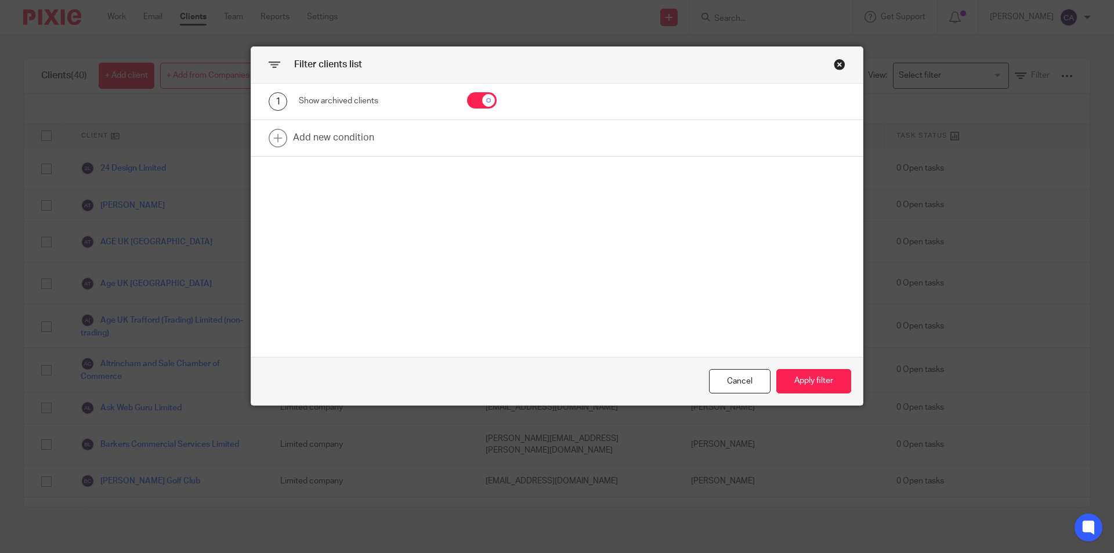
click at [762, 29] on div "Filter clients list 1 Show archived clients Add new condition Cancel Apply filt…" at bounding box center [557, 276] width 1114 height 553
click at [741, 382] on div "Cancel" at bounding box center [739, 381] width 61 height 25
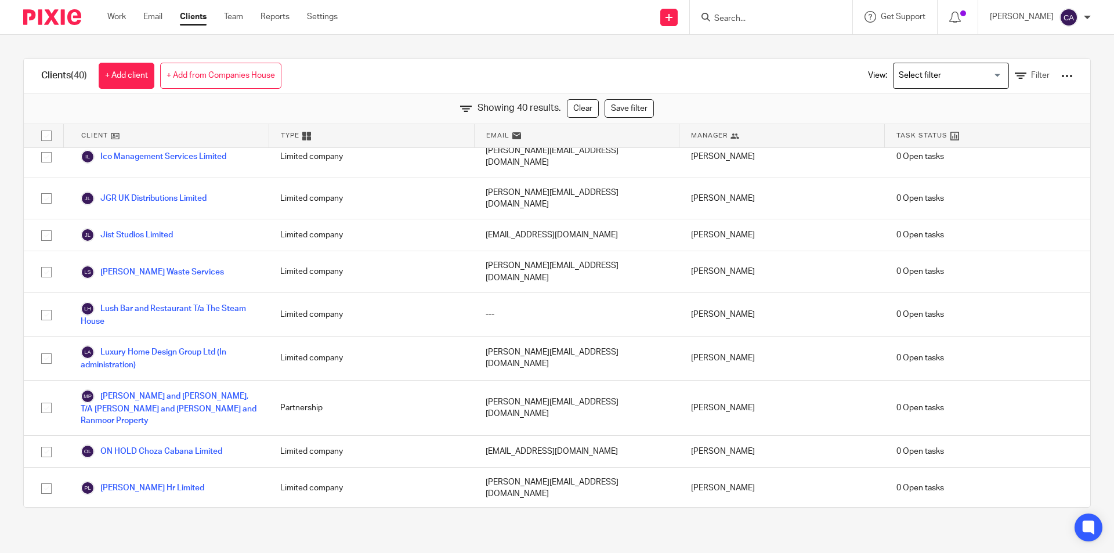
scroll to position [1044, 0]
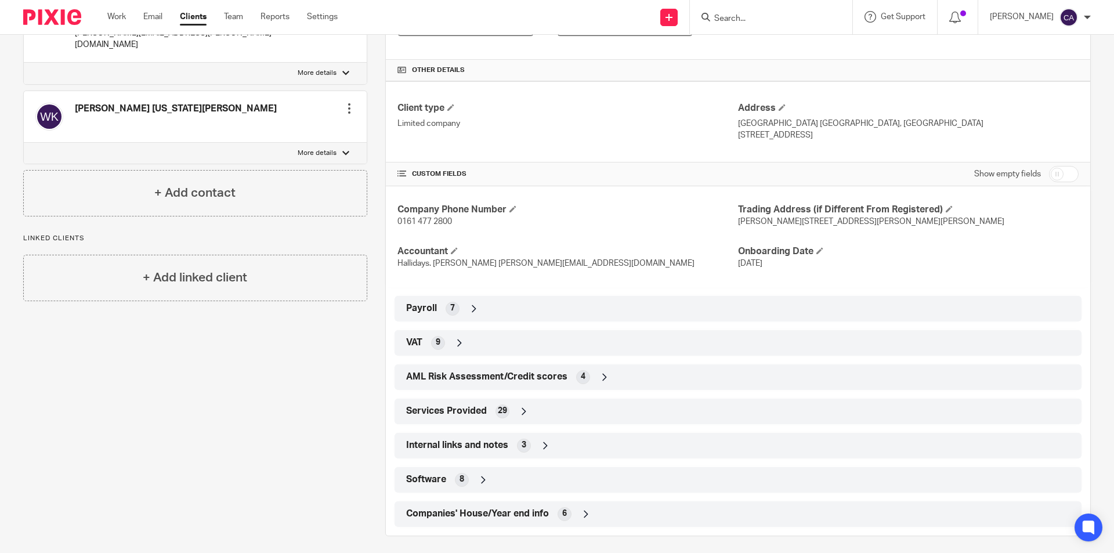
scroll to position [309, 0]
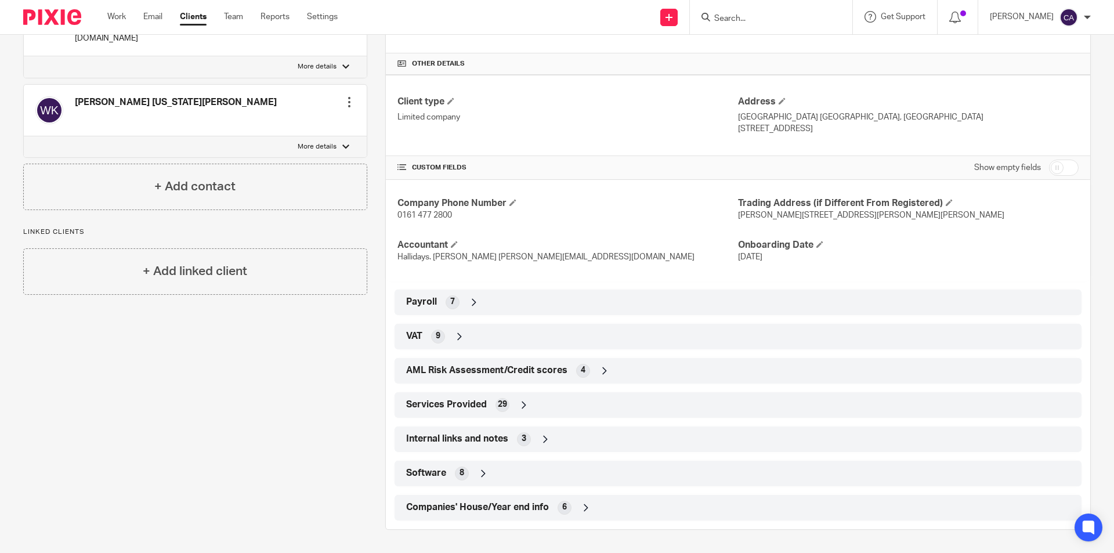
click at [1055, 165] on input "checkbox" at bounding box center [1064, 168] width 30 height 16
checkbox input "true"
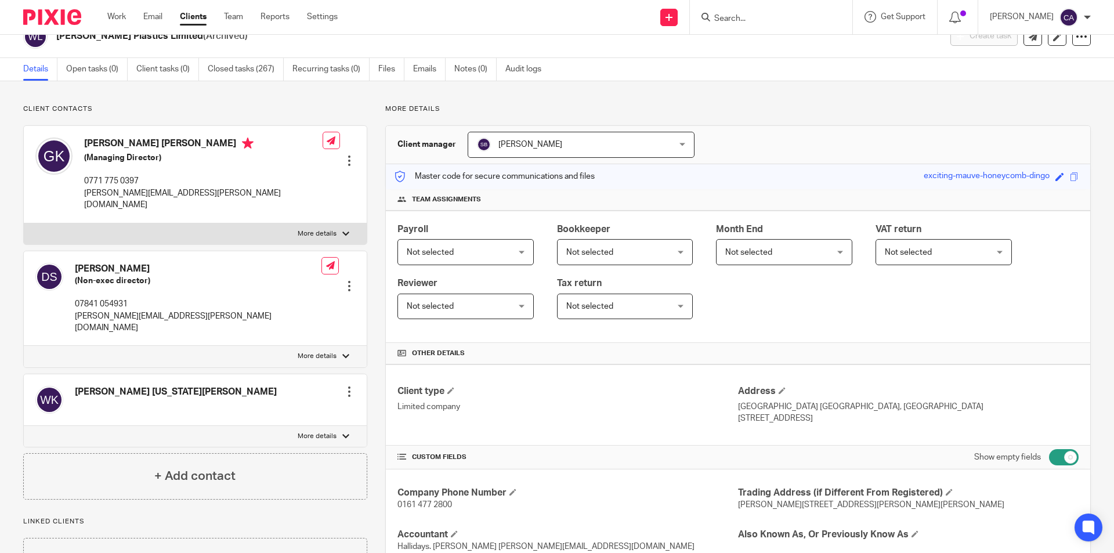
scroll to position [0, 0]
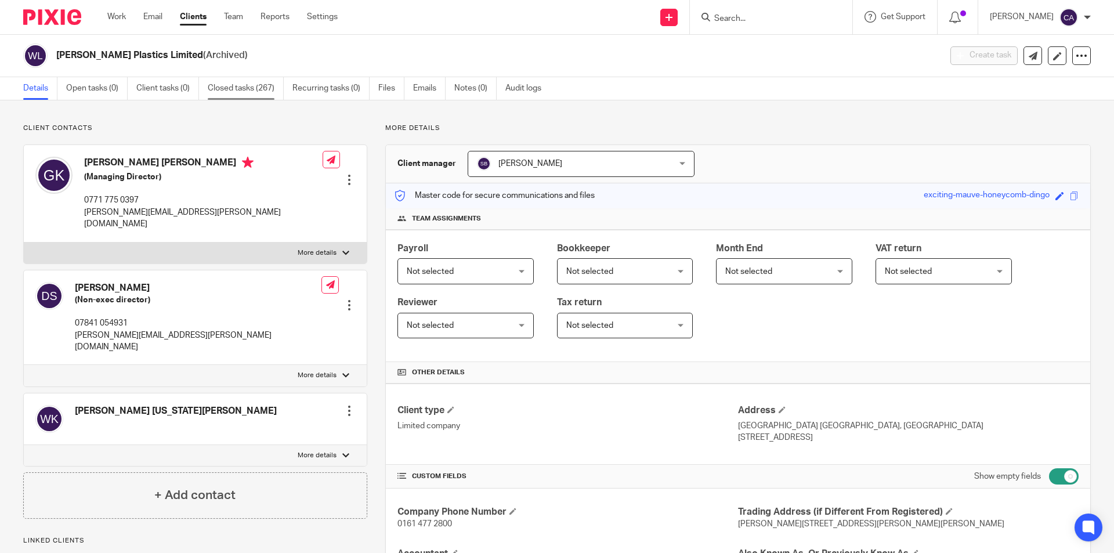
click at [238, 84] on link "Closed tasks (267)" at bounding box center [246, 88] width 76 height 23
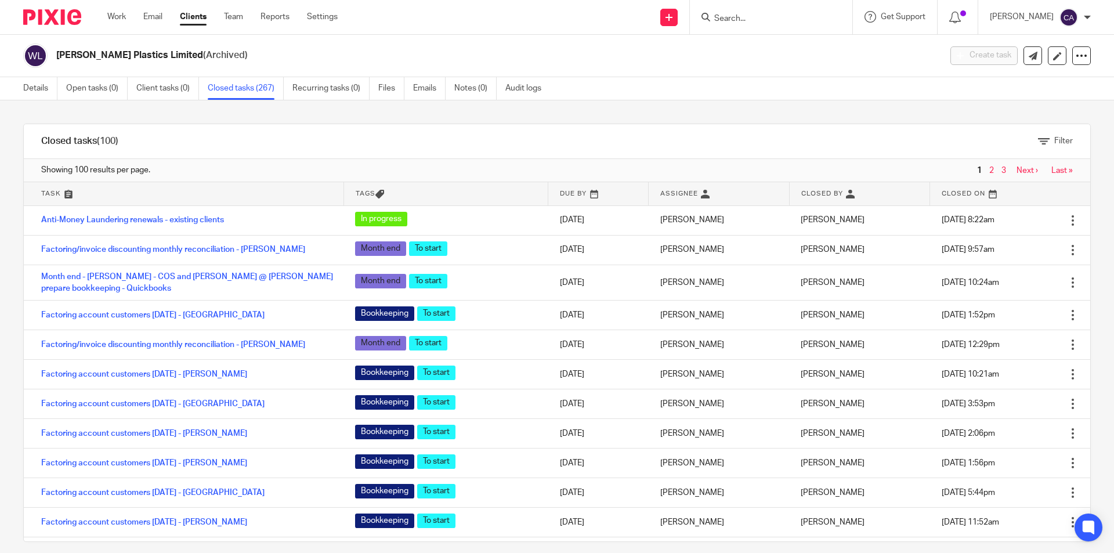
click at [568, 186] on link at bounding box center [598, 193] width 100 height 23
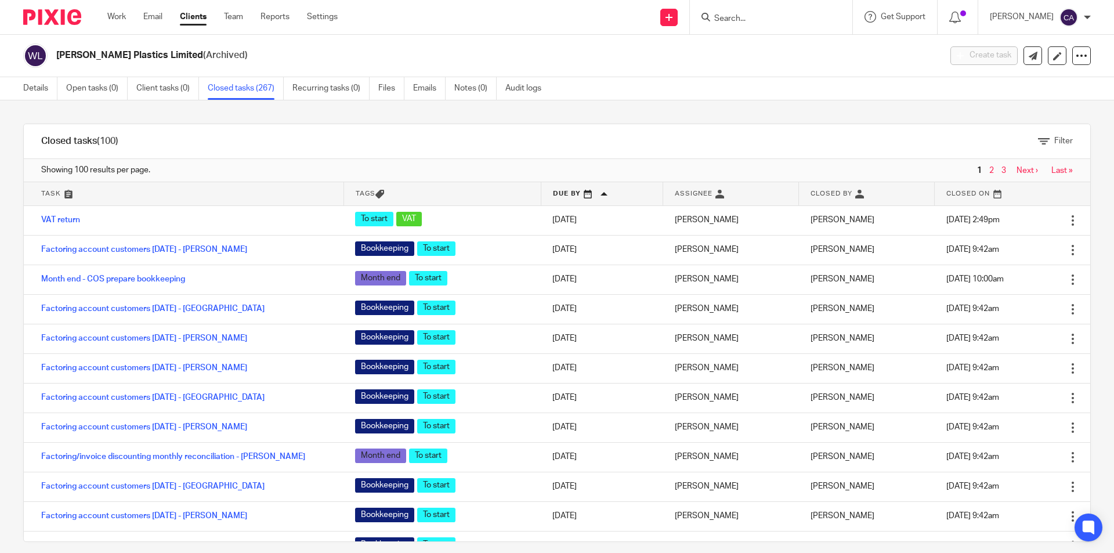
click at [564, 191] on link at bounding box center [602, 193] width 122 height 23
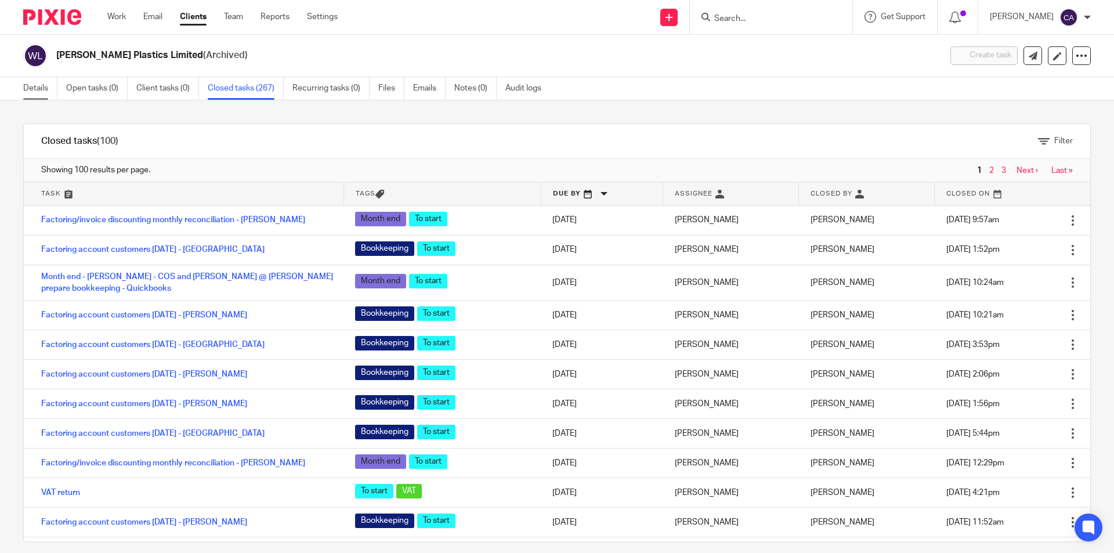
click at [32, 89] on link "Details" at bounding box center [40, 88] width 34 height 23
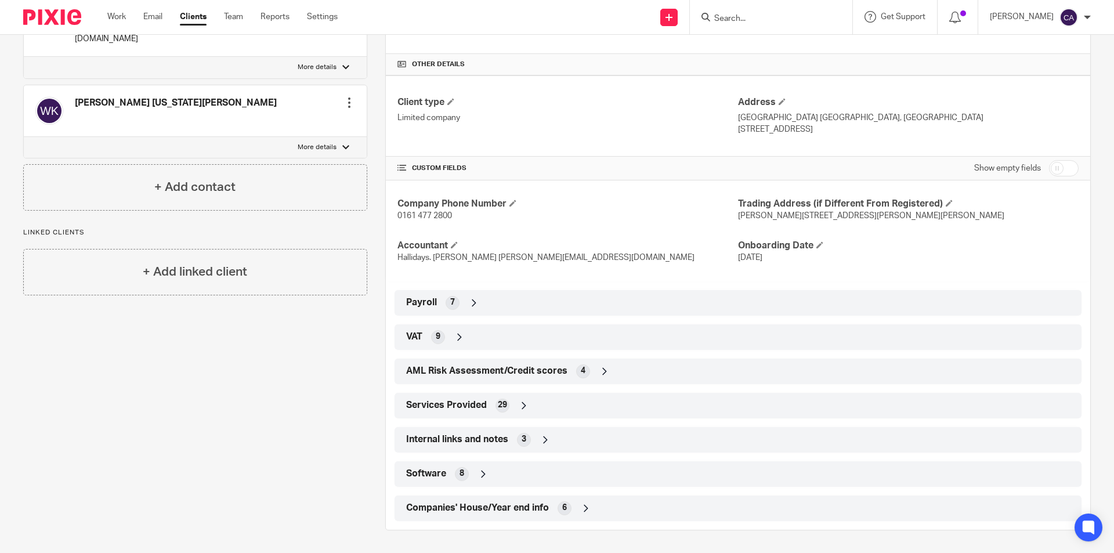
scroll to position [309, 0]
click at [1066, 164] on input "checkbox" at bounding box center [1064, 168] width 30 height 16
checkbox input "true"
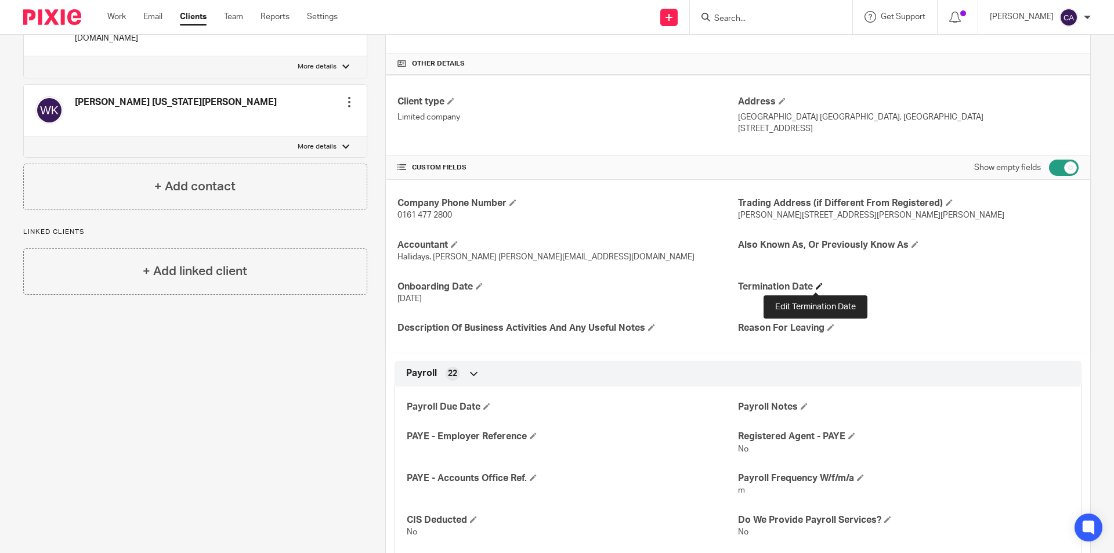
click at [816, 286] on span at bounding box center [819, 285] width 7 height 7
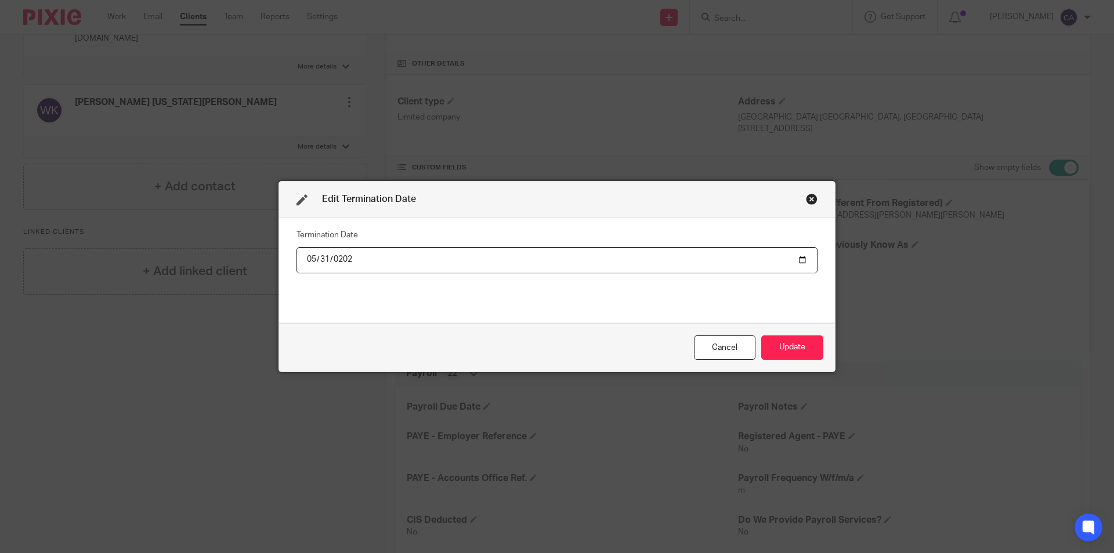
type input "[DATE]"
click at [714, 344] on div "Cancel" at bounding box center [724, 347] width 61 height 25
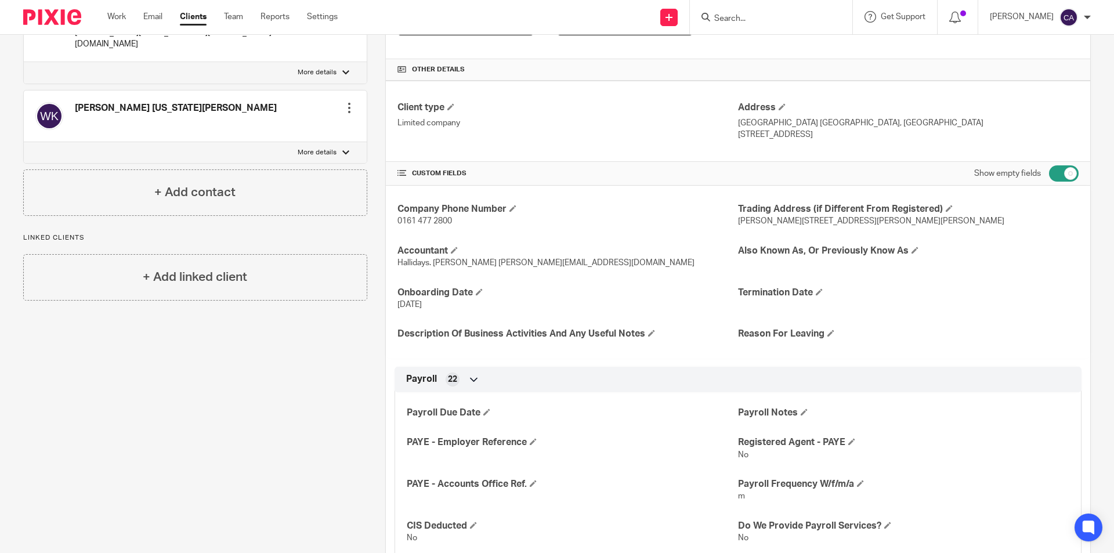
scroll to position [348, 0]
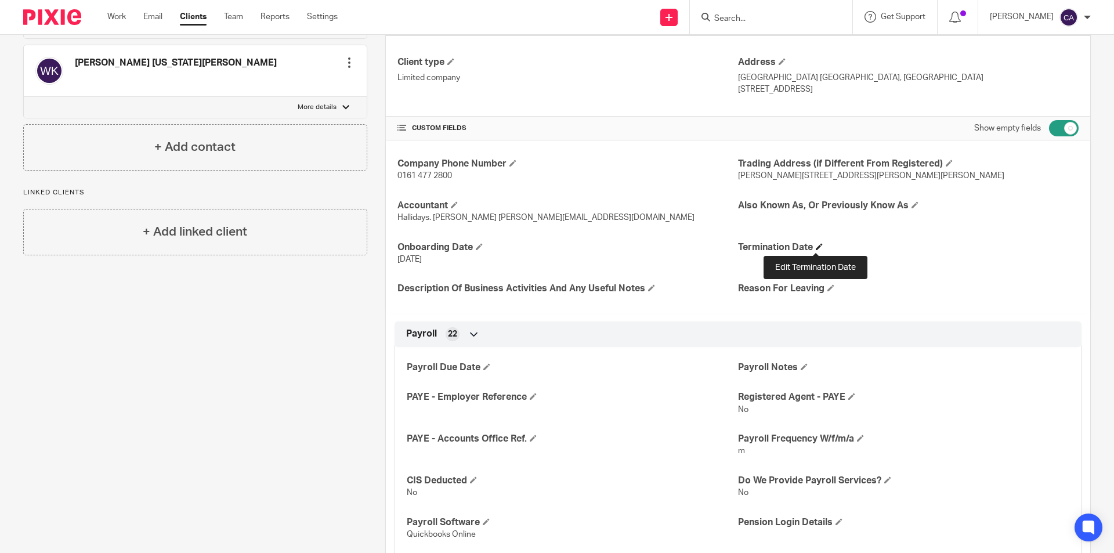
click at [816, 248] on span at bounding box center [819, 246] width 7 height 7
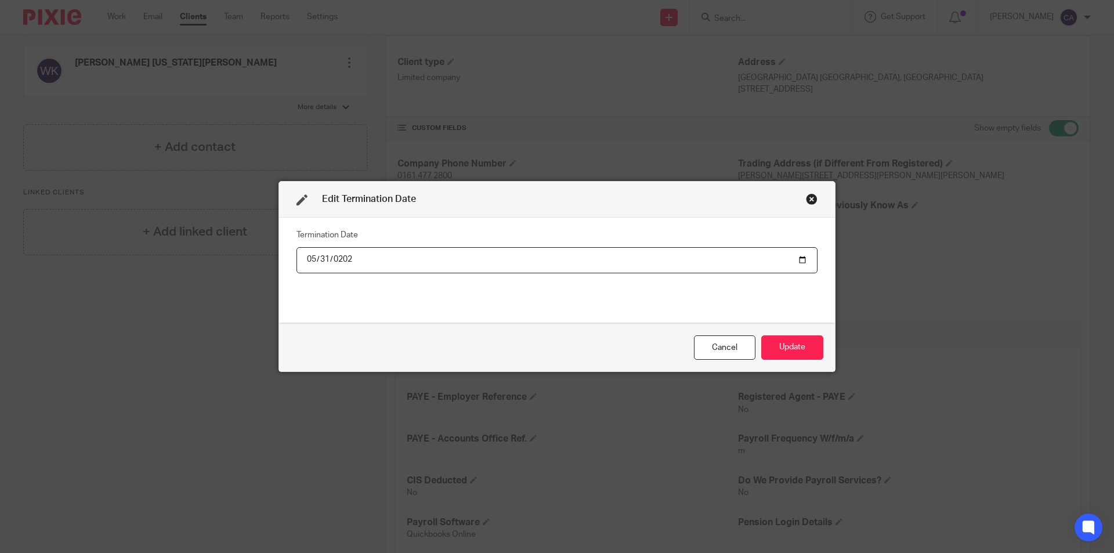
type input "[DATE]"
click at [782, 344] on button "Update" at bounding box center [792, 347] width 62 height 25
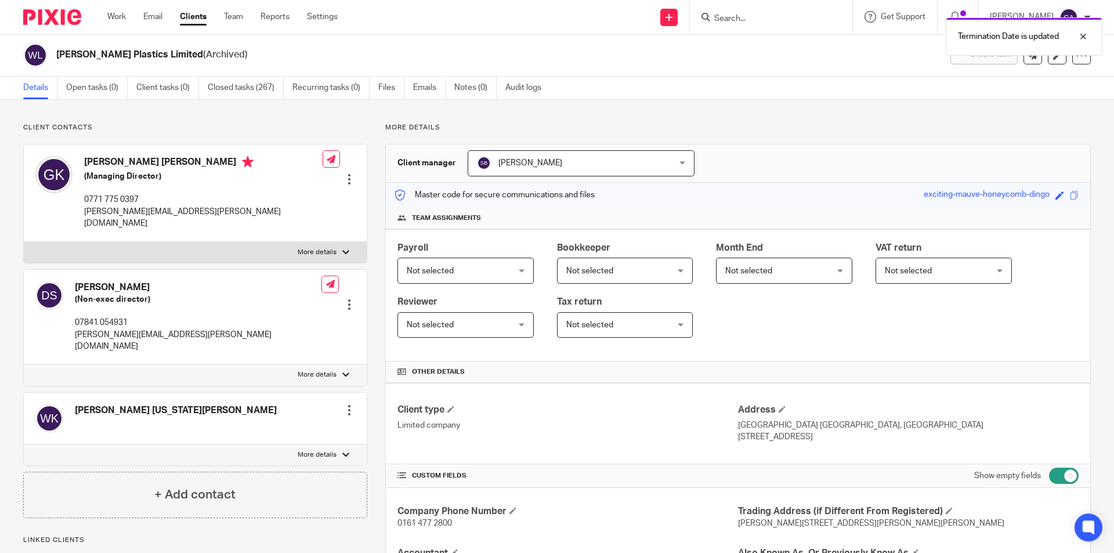
scroll to position [0, 0]
